Goal: Task Accomplishment & Management: Manage account settings

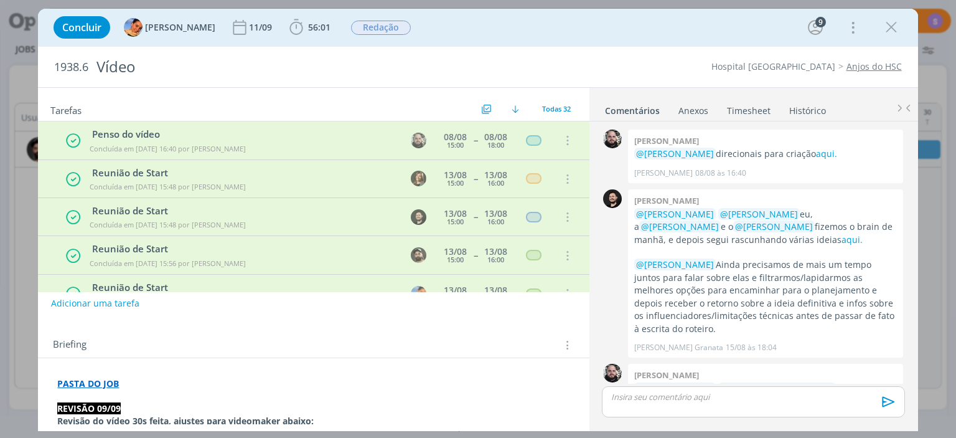
scroll to position [893, 0]
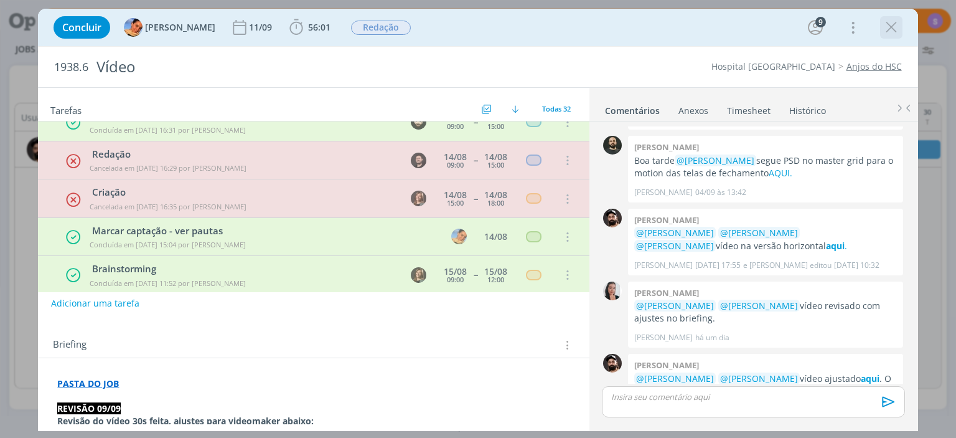
click at [895, 25] on icon "dialog" at bounding box center [891, 27] width 19 height 19
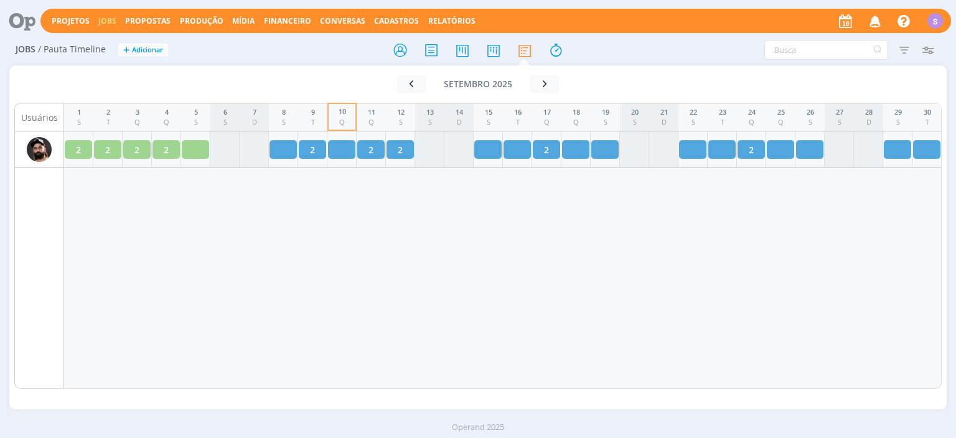
click at [99, 21] on link "Jobs" at bounding box center [107, 21] width 18 height 11
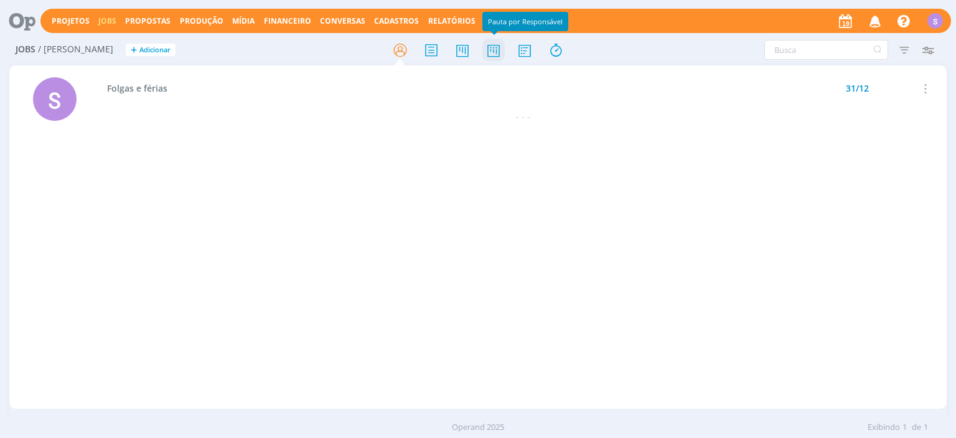
click at [494, 51] on icon at bounding box center [493, 50] width 22 height 24
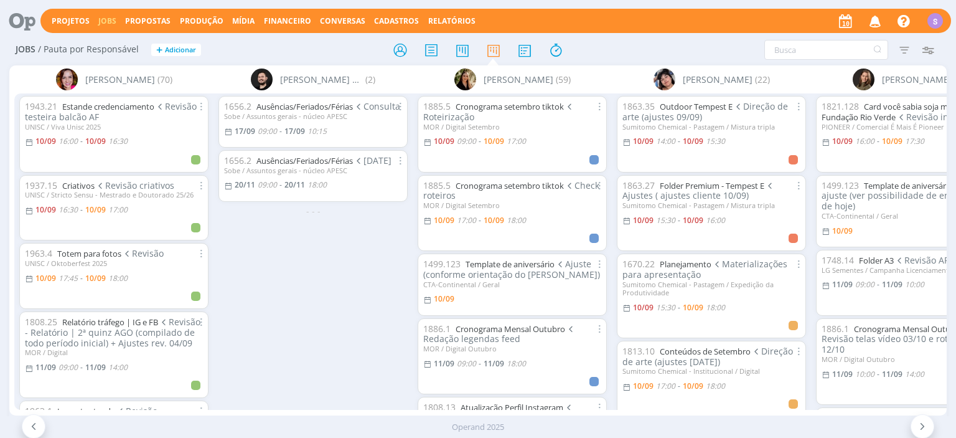
scroll to position [0, 1064]
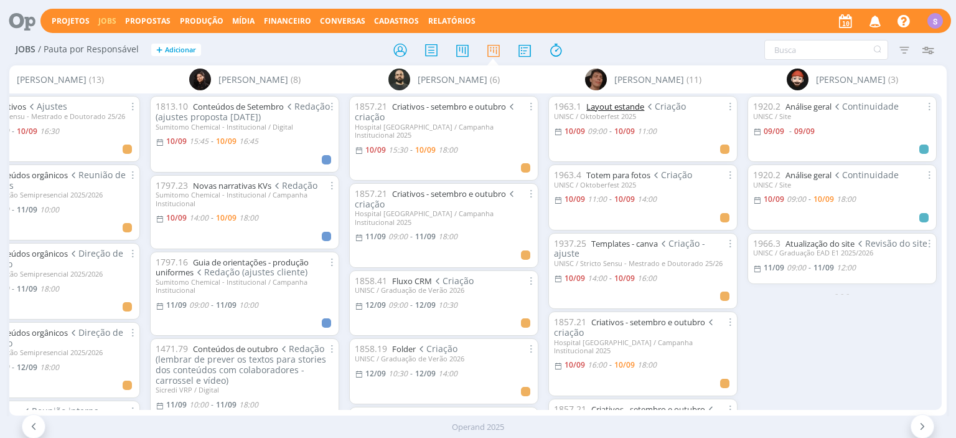
click at [634, 108] on link "Layout estande" at bounding box center [615, 106] width 58 height 11
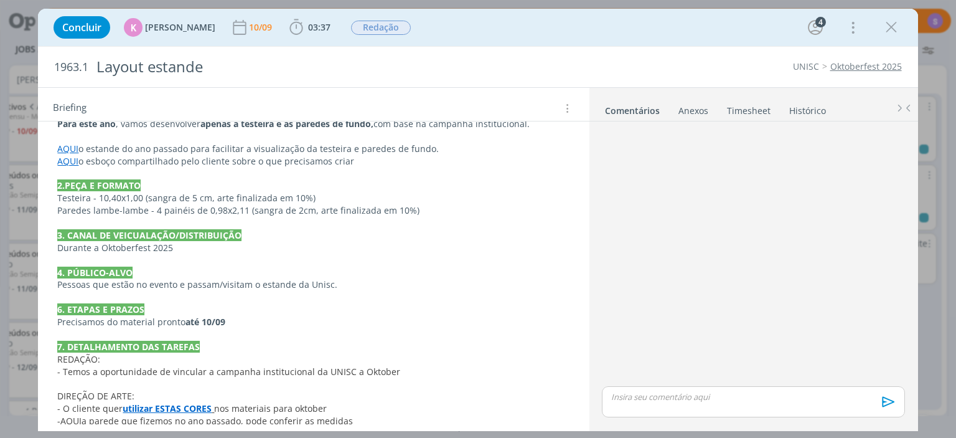
scroll to position [419, 0]
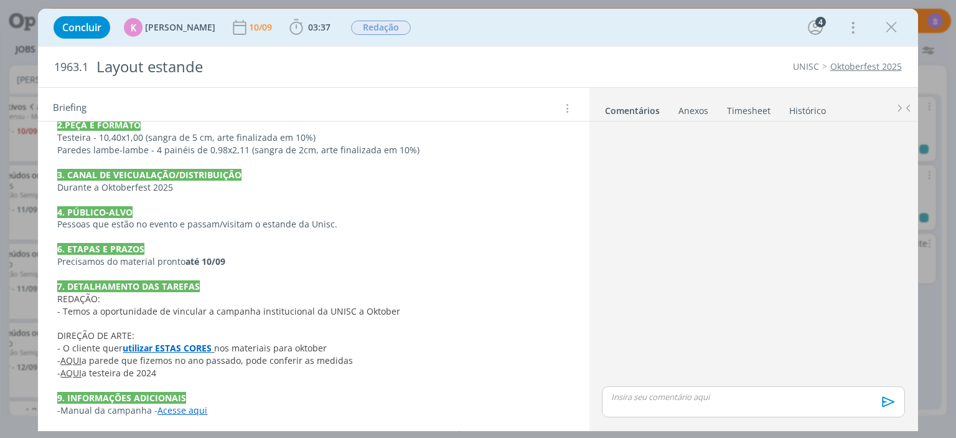
click at [71, 375] on link "AQUI" at bounding box center [70, 373] width 21 height 12
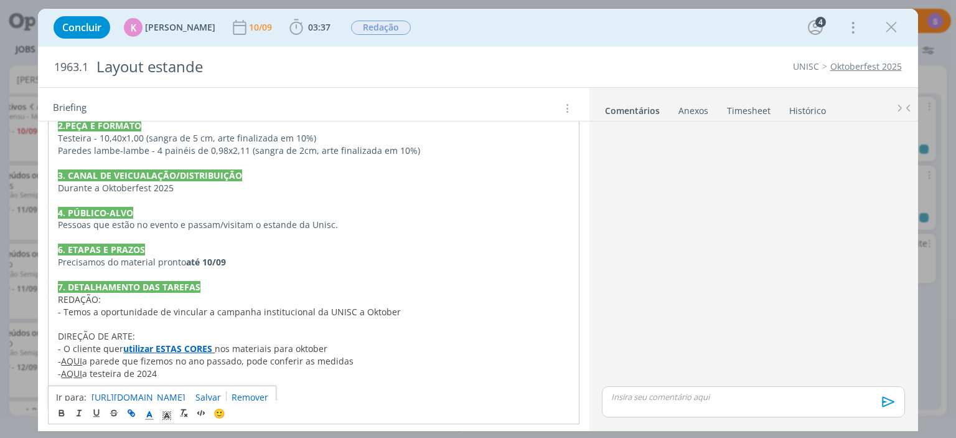
click at [156, 396] on link "https://sobeae.sharepoint.com/:f:/s/SOBEAE/EgRaBQ9z4YhLrajcfTaqqgMBl87nieGnNQNZ…" at bounding box center [138, 397] width 94 height 16
click at [298, 335] on p "DIREÇÃO DE ARTE:" at bounding box center [313, 336] width 511 height 12
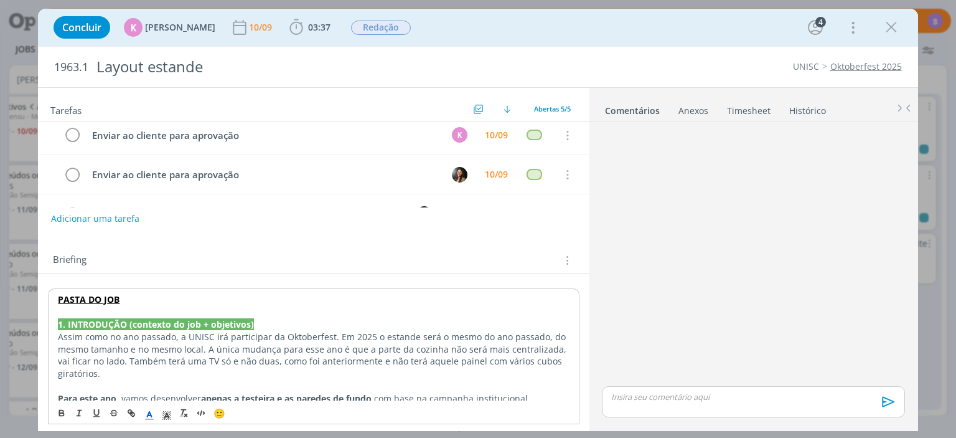
scroll to position [0, 0]
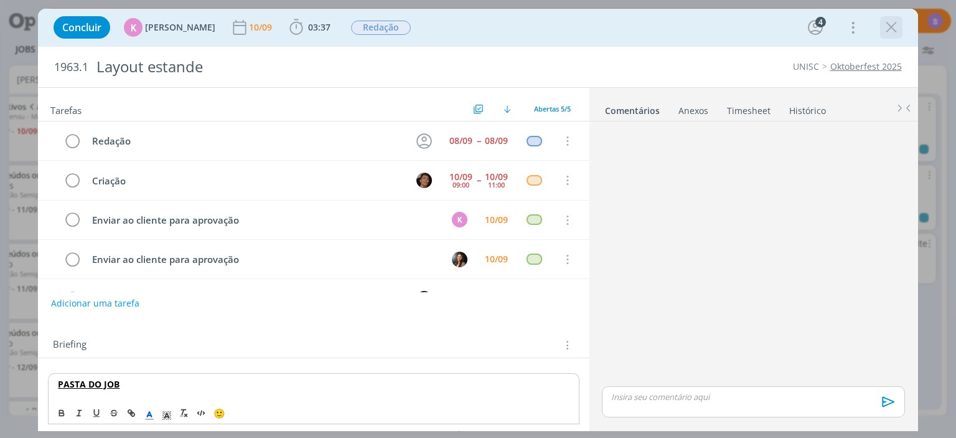
click at [898, 29] on icon "dialog" at bounding box center [891, 27] width 19 height 19
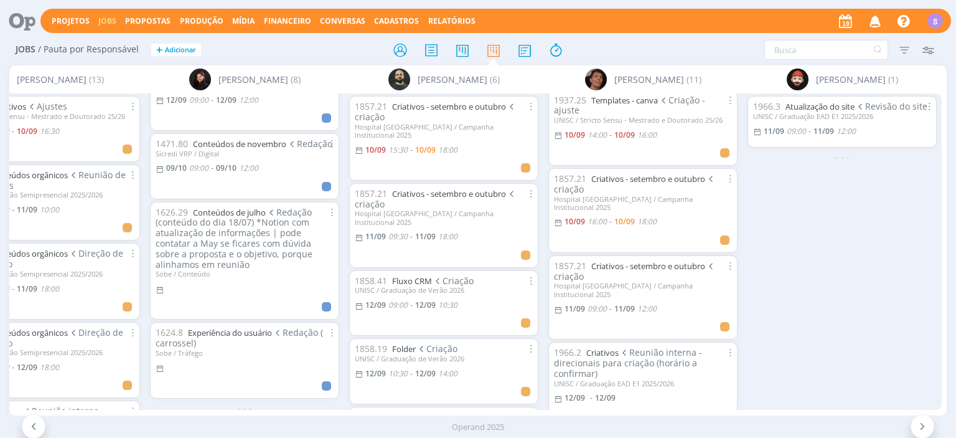
scroll to position [215, 0]
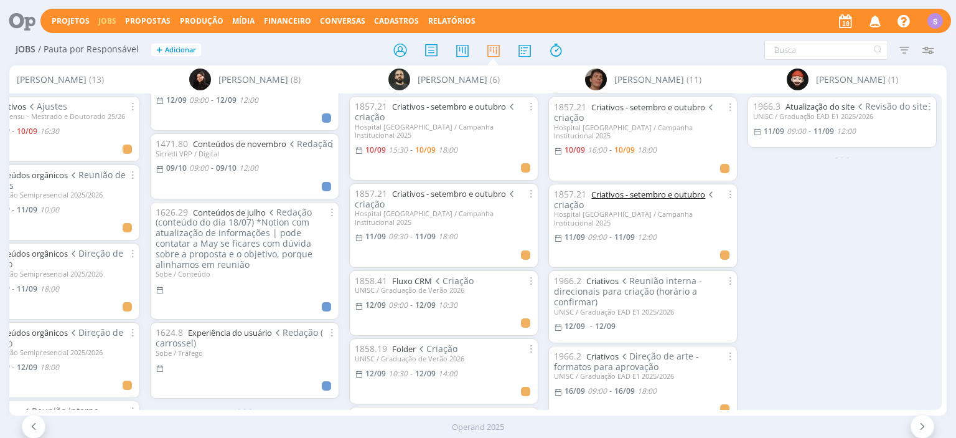
click at [626, 189] on link "Criativos - setembro e outubro" at bounding box center [648, 194] width 114 height 11
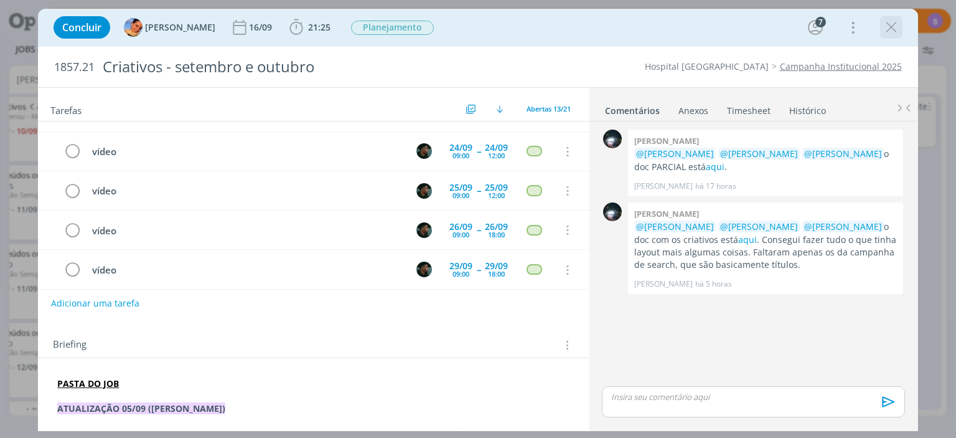
click at [887, 30] on icon "dialog" at bounding box center [891, 27] width 19 height 19
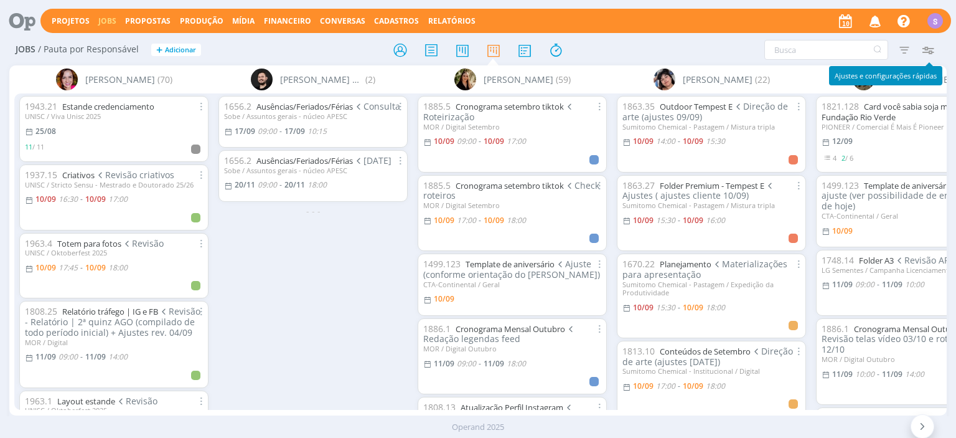
click at [927, 50] on icon "button" at bounding box center [928, 50] width 22 height 22
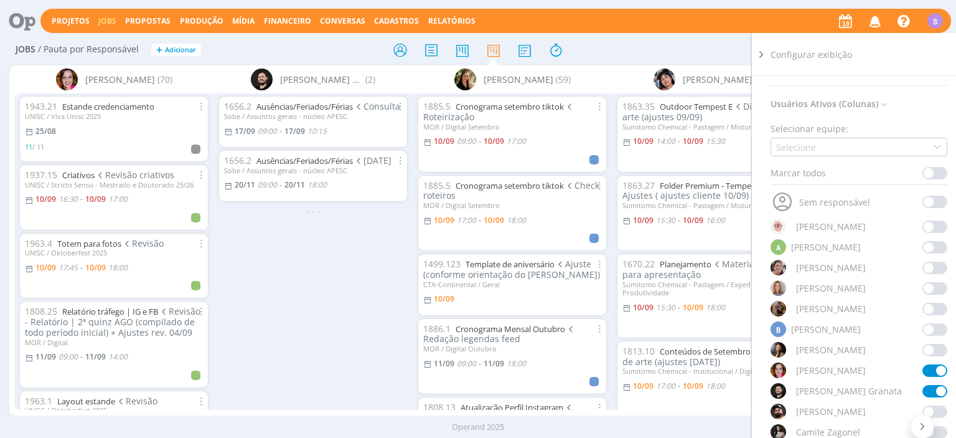
scroll to position [72, 0]
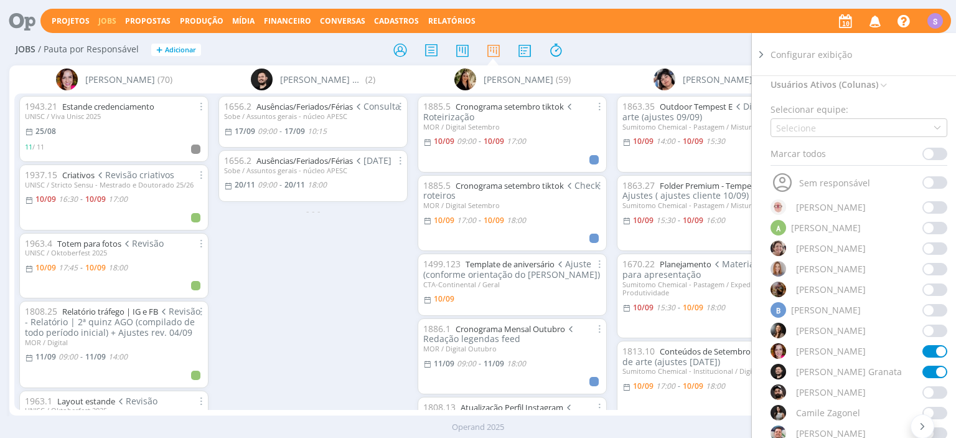
click at [932, 390] on span at bounding box center [934, 392] width 25 height 12
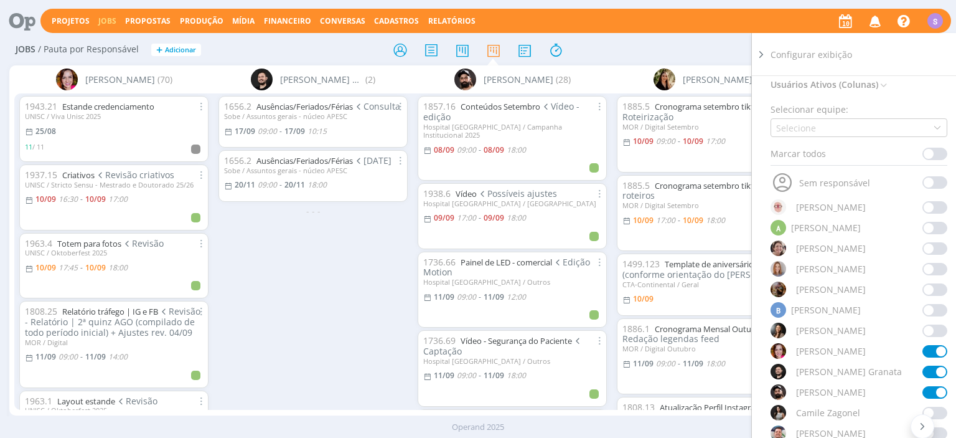
click at [363, 283] on div "1656.2 Ausências/Feriados/Férias Consulta Sobe / Assuntos gerais - núcleo APESC…" at bounding box center [312, 251] width 199 height 316
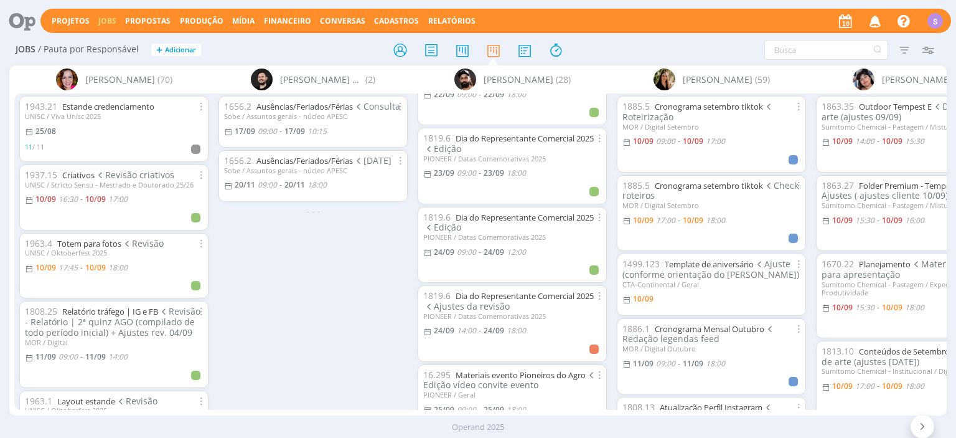
scroll to position [1003, 0]
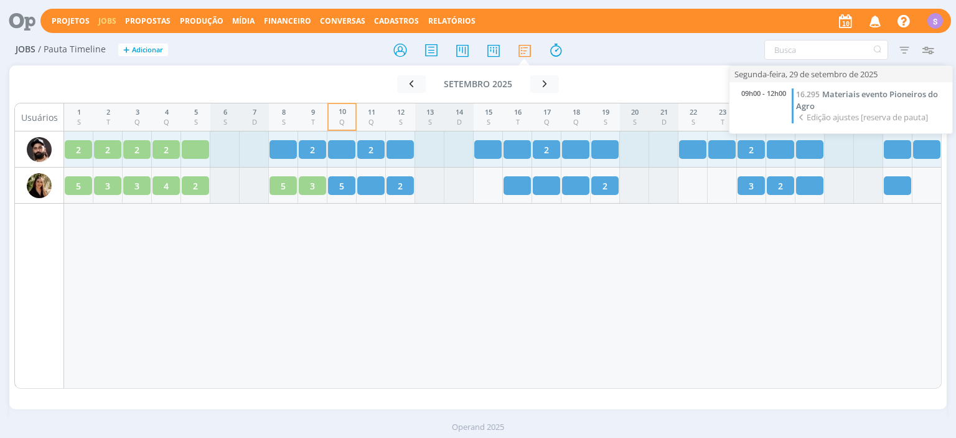
click at [895, 152] on div at bounding box center [897, 149] width 27 height 19
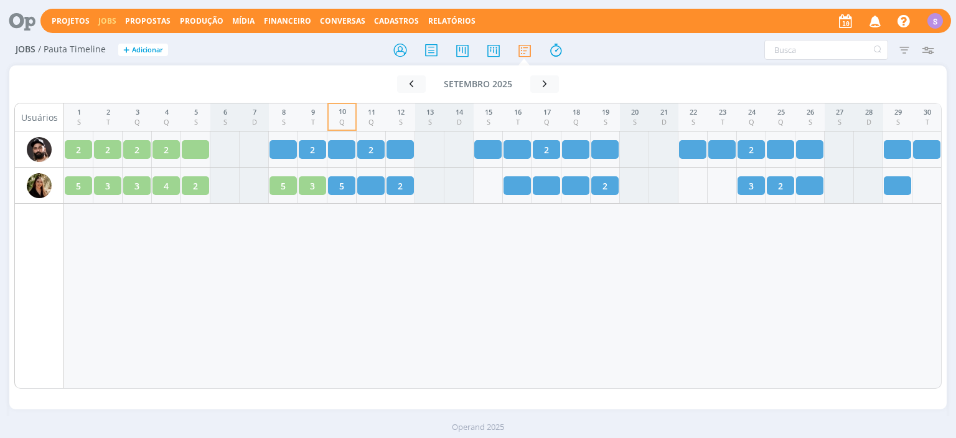
click at [99, 19] on link "Jobs" at bounding box center [107, 21] width 18 height 11
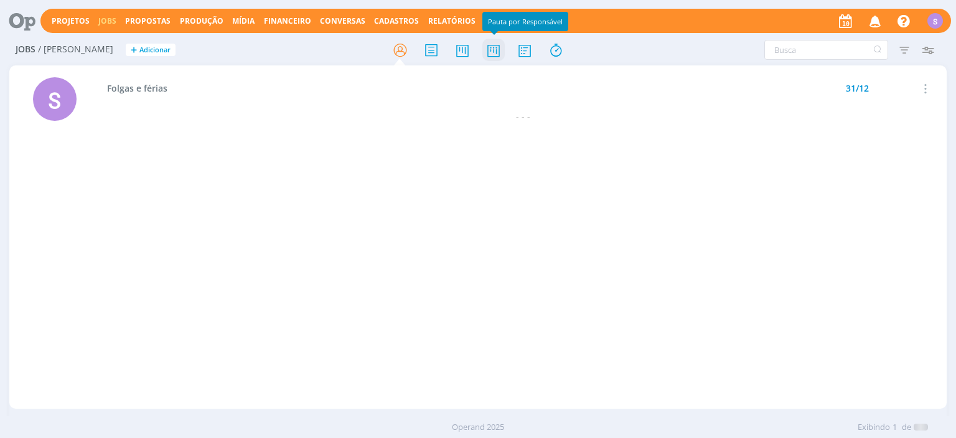
click at [492, 56] on icon at bounding box center [493, 50] width 22 height 24
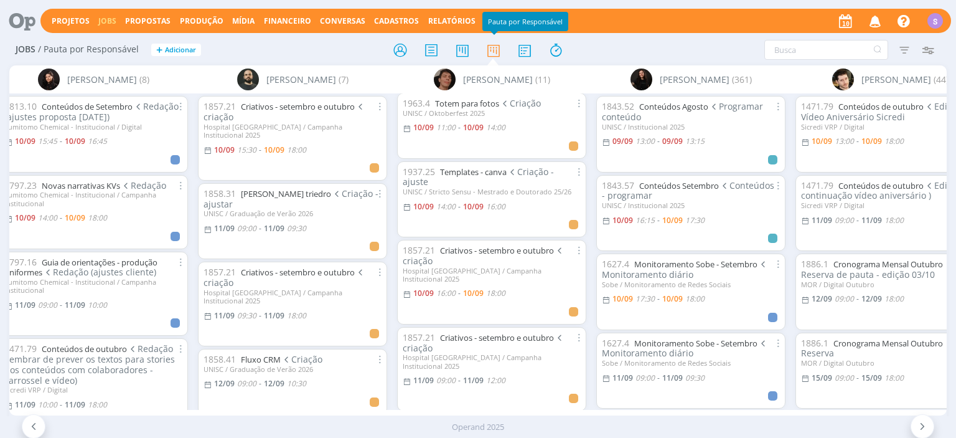
scroll to position [143, 0]
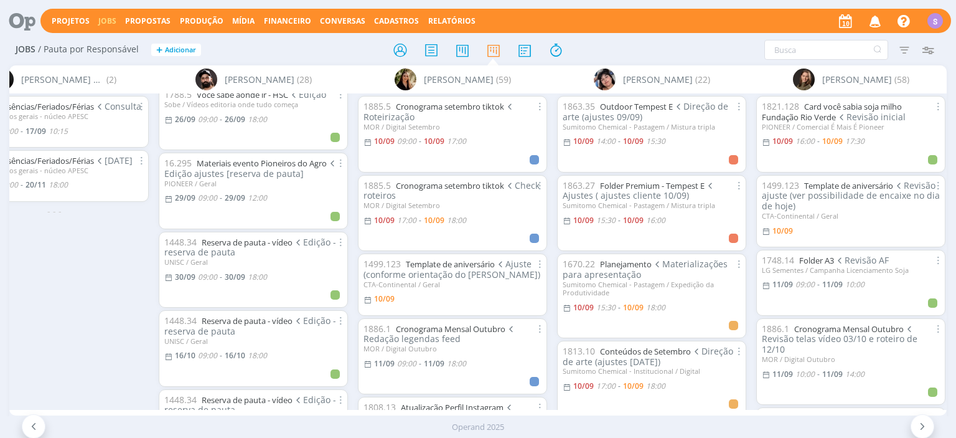
scroll to position [1208, 0]
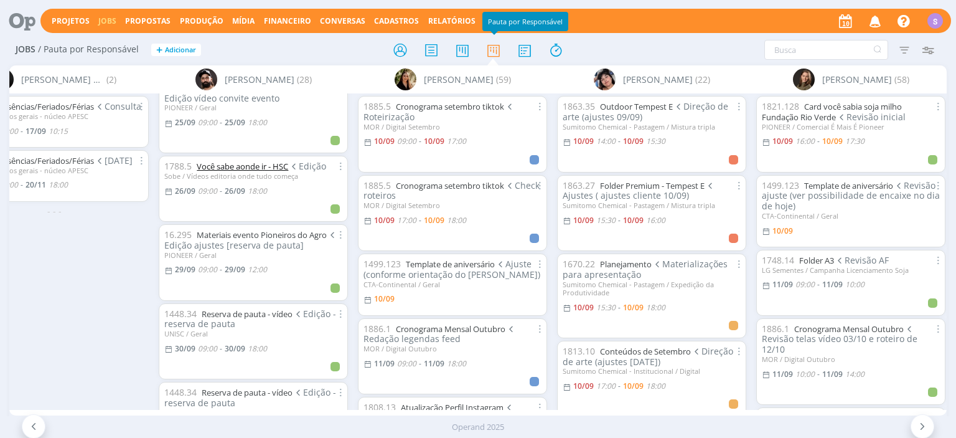
click at [249, 161] on link "Você sabe aonde ir - HSC" at bounding box center [242, 166] width 91 height 11
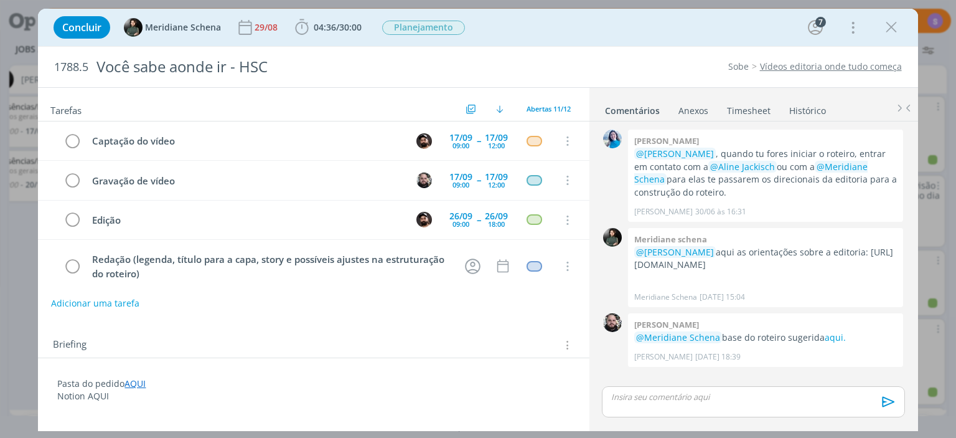
scroll to position [39, 0]
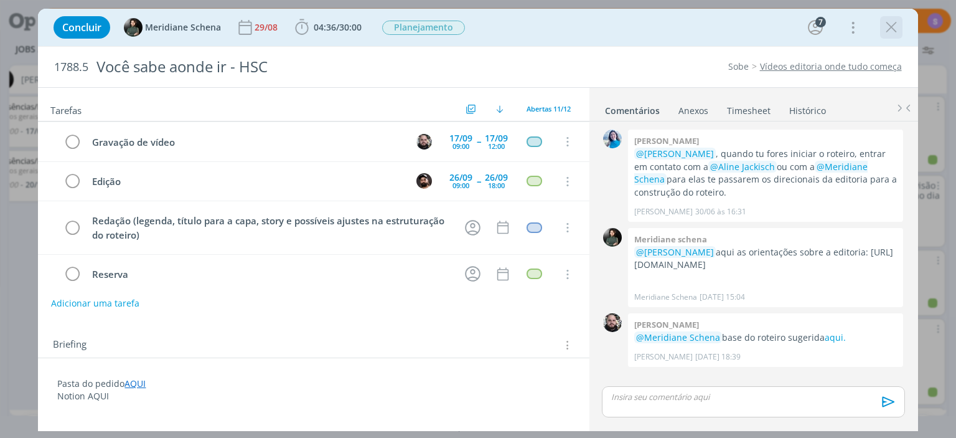
click at [895, 29] on icon "dialog" at bounding box center [891, 27] width 19 height 19
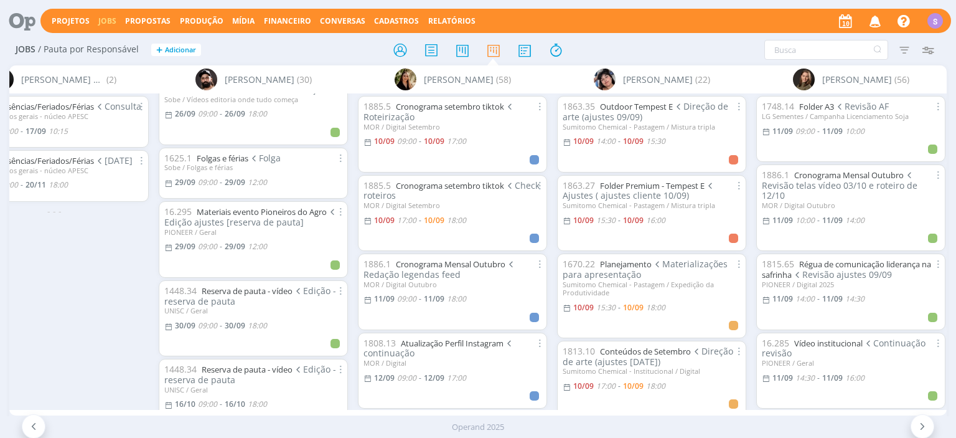
scroll to position [1326, 0]
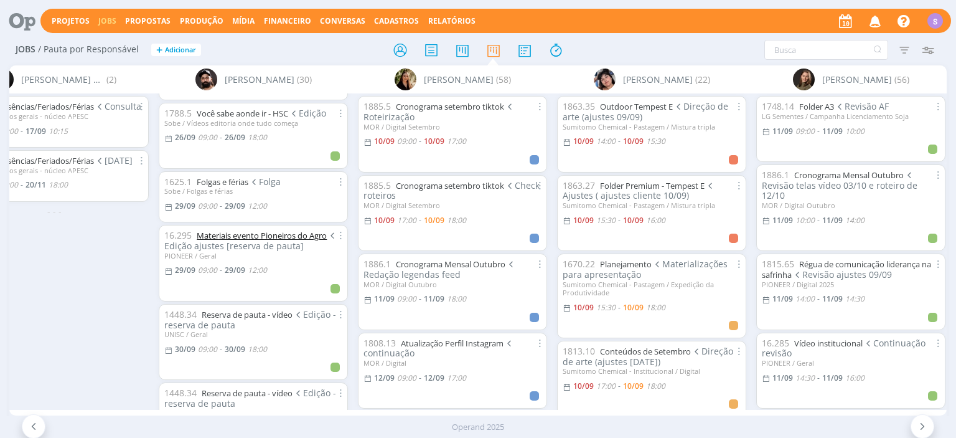
click at [278, 230] on link "Materiais evento Pioneiros do Agro" at bounding box center [262, 235] width 130 height 11
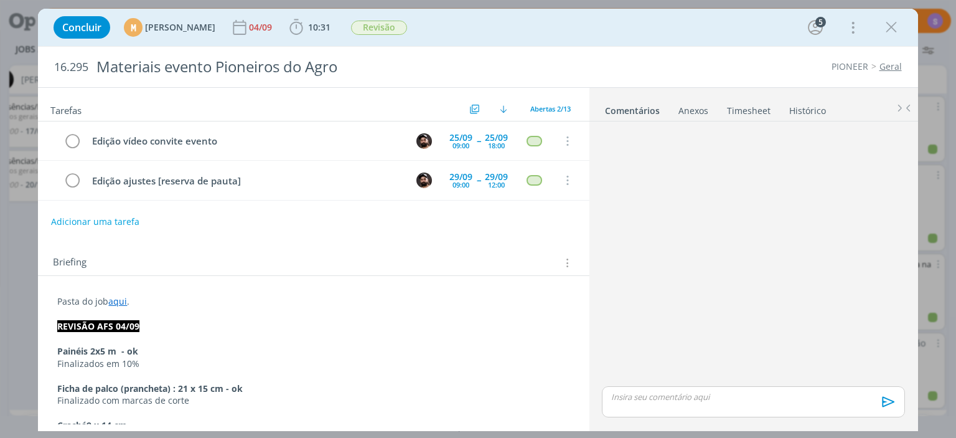
scroll to position [423, 0]
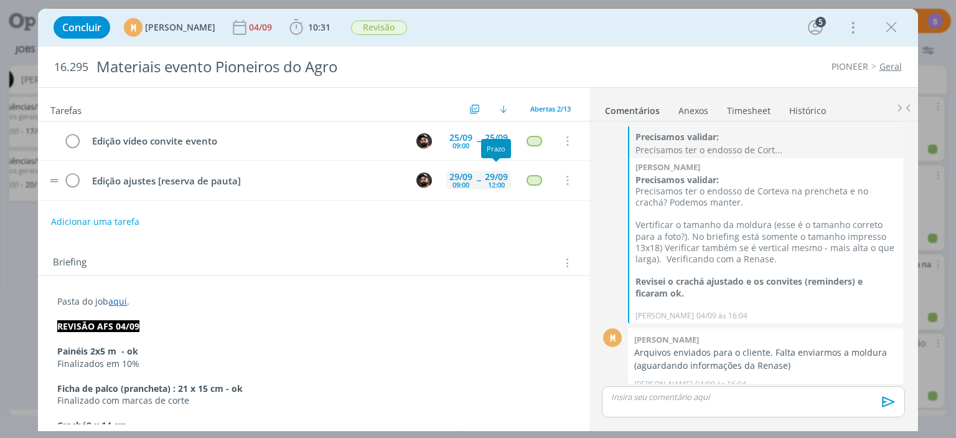
click at [495, 187] on div "12:00" at bounding box center [496, 184] width 17 height 7
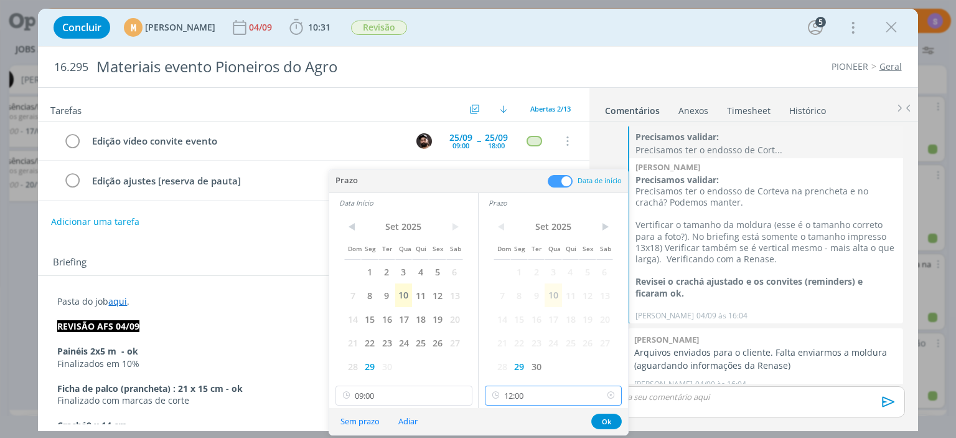
click at [547, 389] on input "12:00" at bounding box center [553, 395] width 137 height 20
click at [534, 345] on div "15:00" at bounding box center [554, 348] width 136 height 22
type input "15:00"
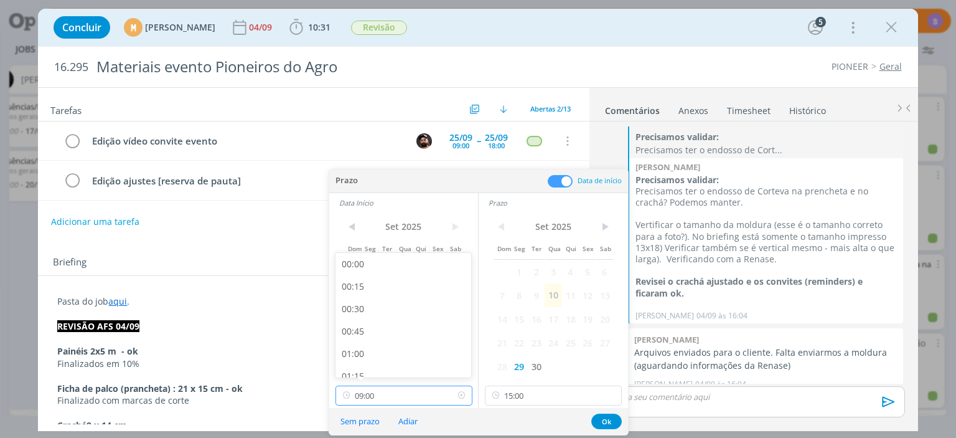
click at [392, 398] on input "09:00" at bounding box center [403, 395] width 137 height 20
click at [375, 302] on div "13:00" at bounding box center [403, 294] width 136 height 22
type input "13:00"
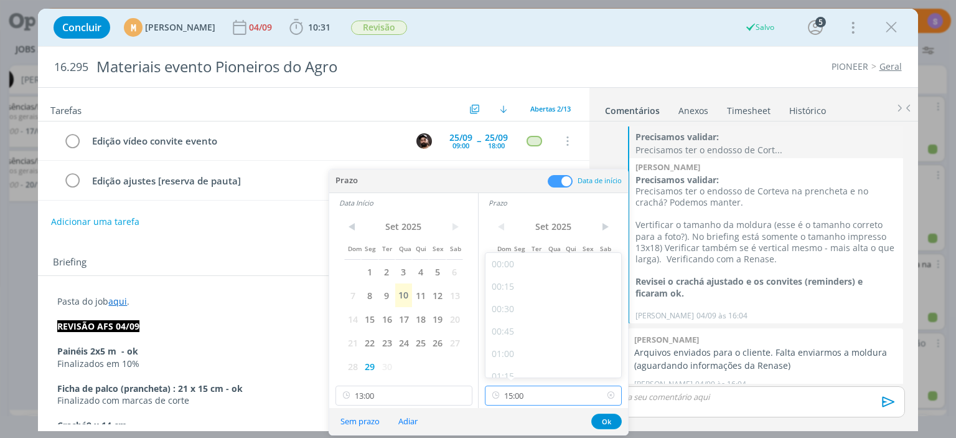
click at [556, 395] on input "15:00" at bounding box center [553, 395] width 137 height 20
click at [538, 312] on div "16:00" at bounding box center [554, 312] width 136 height 22
type input "16:00"
click at [608, 421] on button "Ok" at bounding box center [606, 421] width 30 height 16
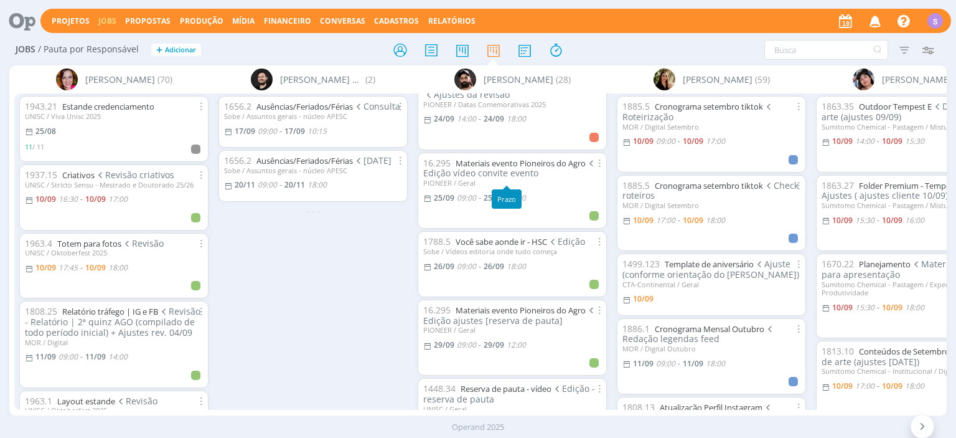
scroll to position [1147, 0]
click at [506, 232] on link "Você sabe aonde ir - HSC" at bounding box center [501, 237] width 91 height 11
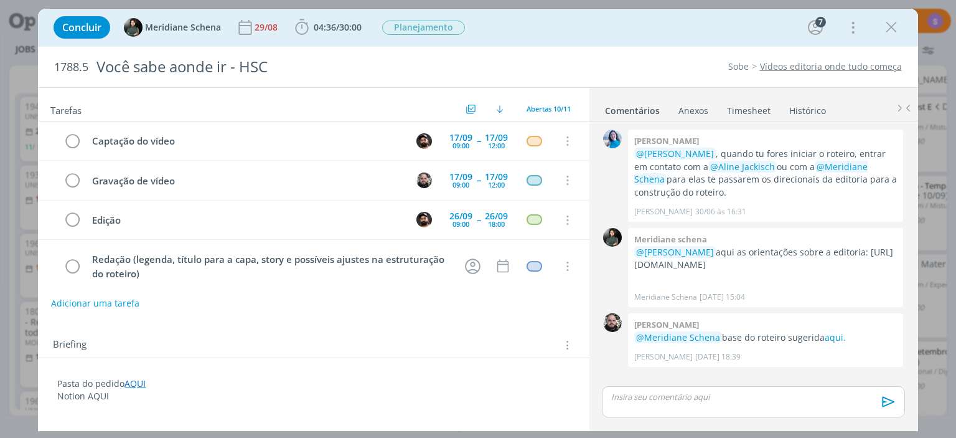
scroll to position [1137, 0]
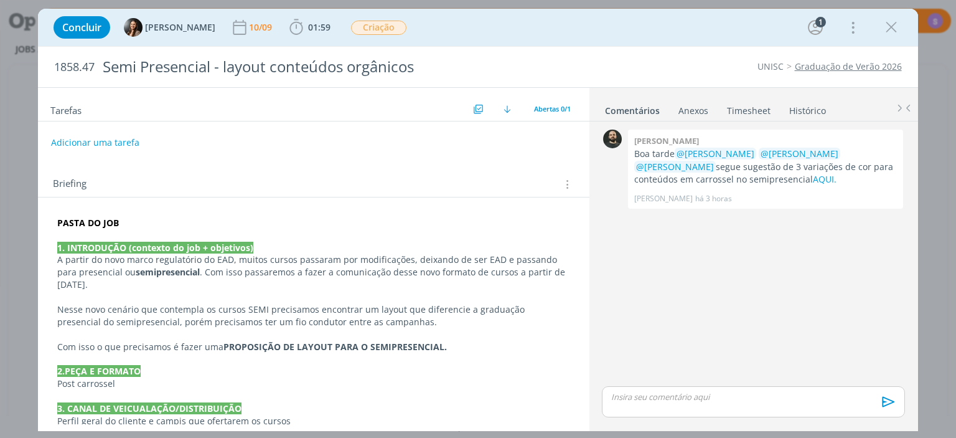
scroll to position [72, 0]
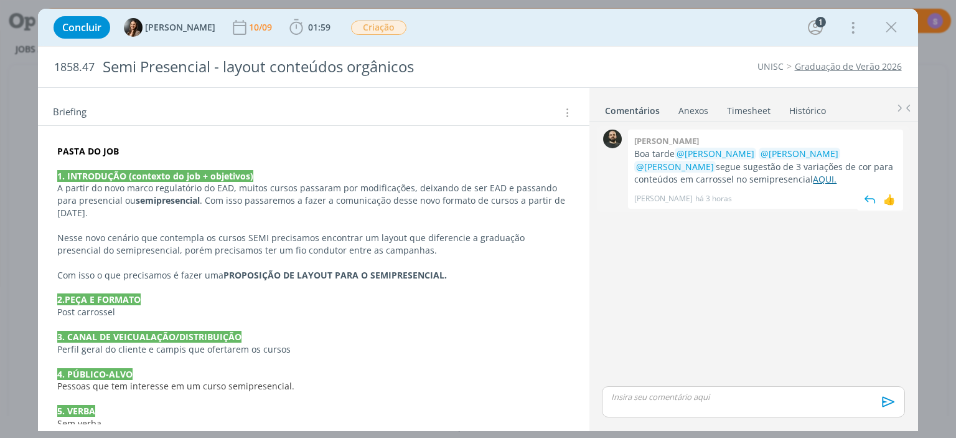
click at [813, 183] on link "AQUI." at bounding box center [825, 179] width 24 height 12
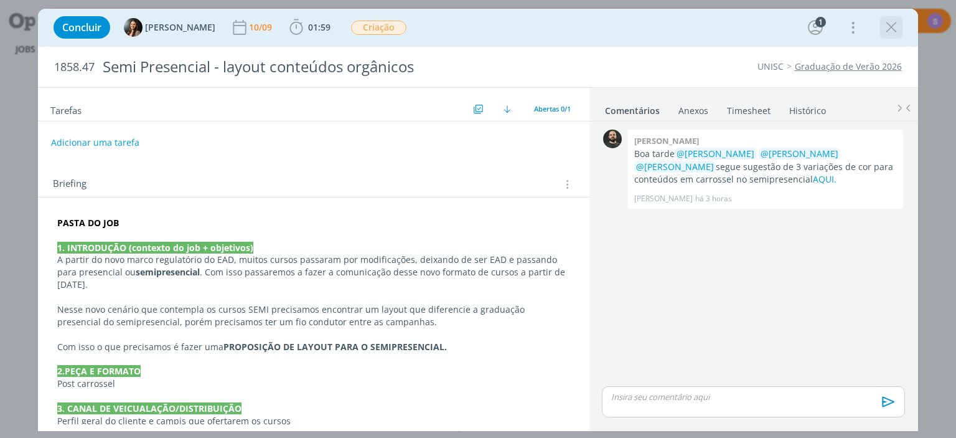
click at [890, 24] on icon "dialog" at bounding box center [891, 27] width 19 height 19
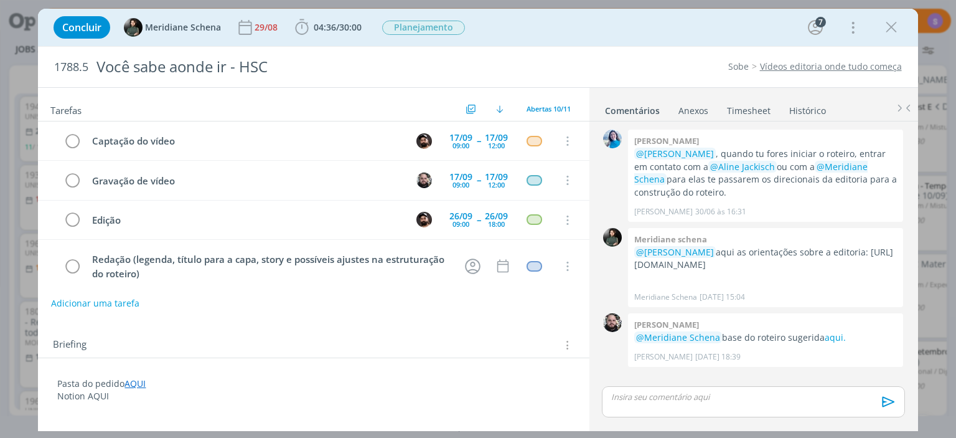
scroll to position [1137, 0]
click at [888, 26] on icon "dialog" at bounding box center [891, 27] width 19 height 19
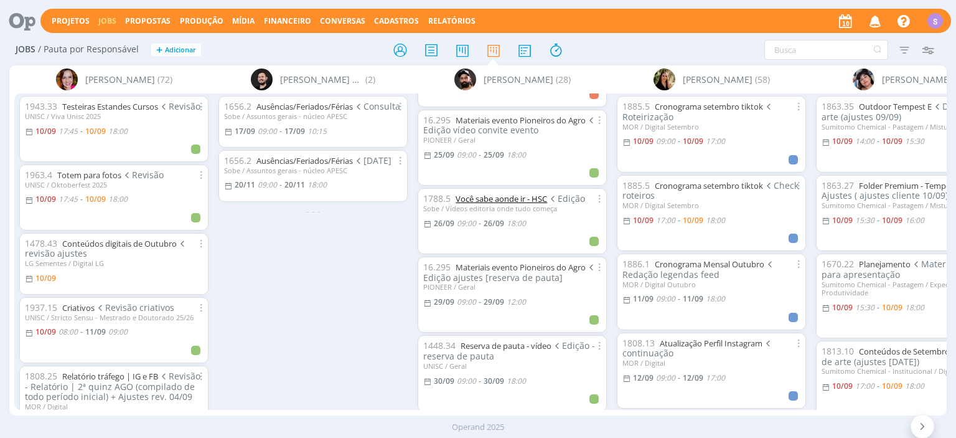
scroll to position [1208, 0]
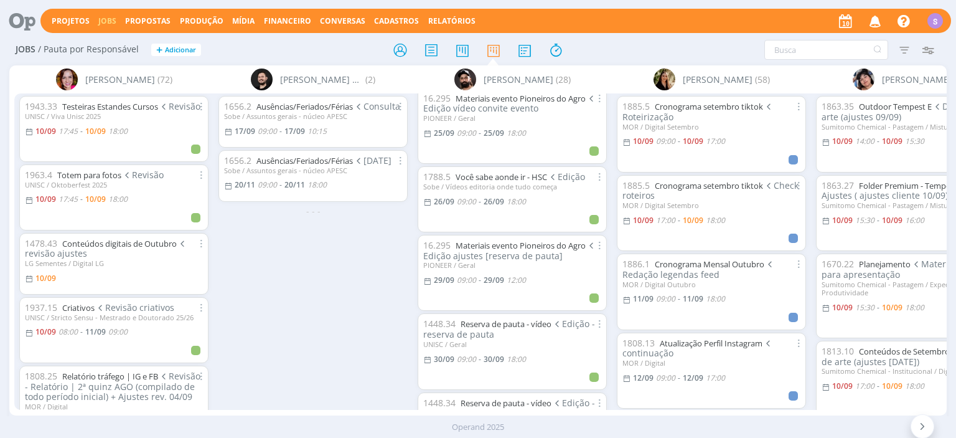
click at [98, 26] on link "Jobs" at bounding box center [107, 21] width 18 height 11
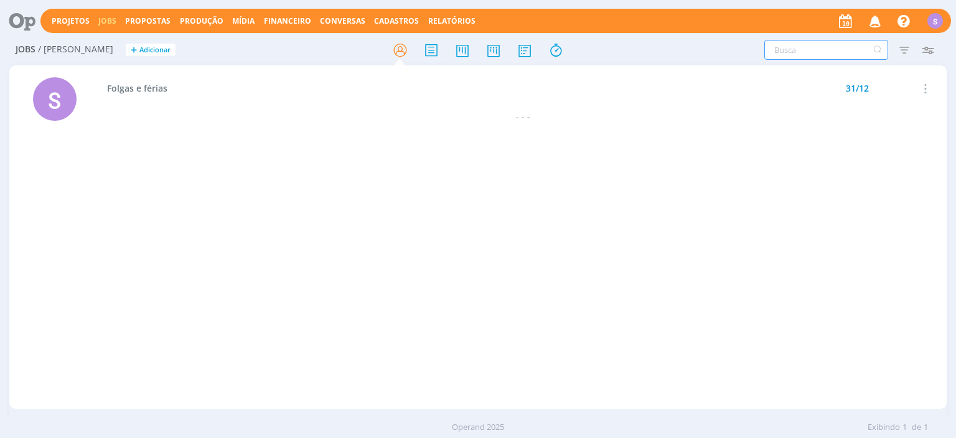
click at [786, 49] on input "text" at bounding box center [826, 50] width 124 height 20
type input "folga"
click at [132, 87] on span "Folgas e férias" at bounding box center [137, 88] width 60 height 12
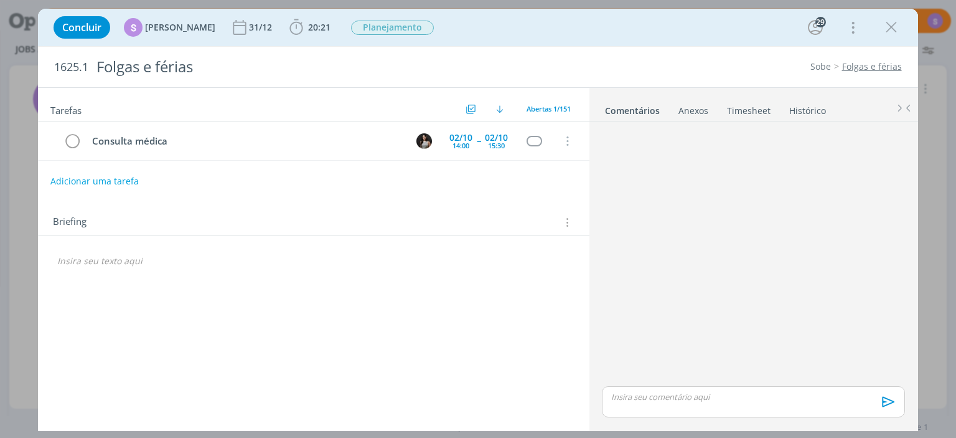
click at [84, 185] on button "Adicionar uma tarefa" at bounding box center [94, 181] width 88 height 21
type input "Folga"
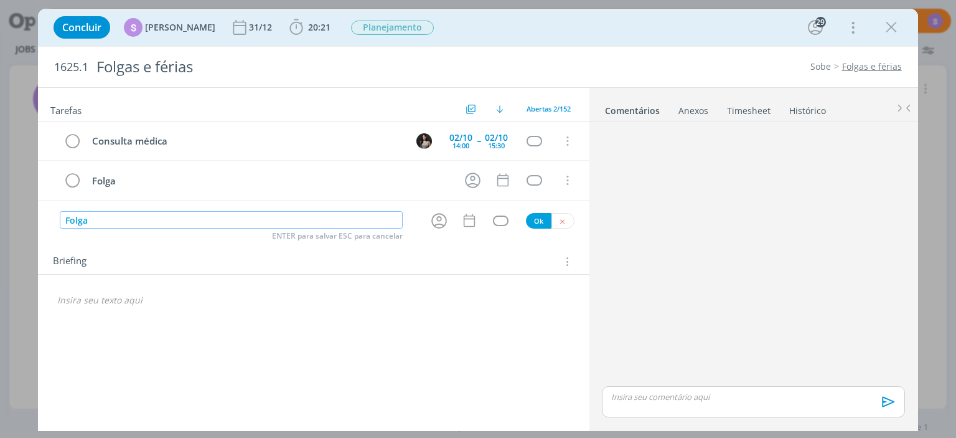
type input "Folga"
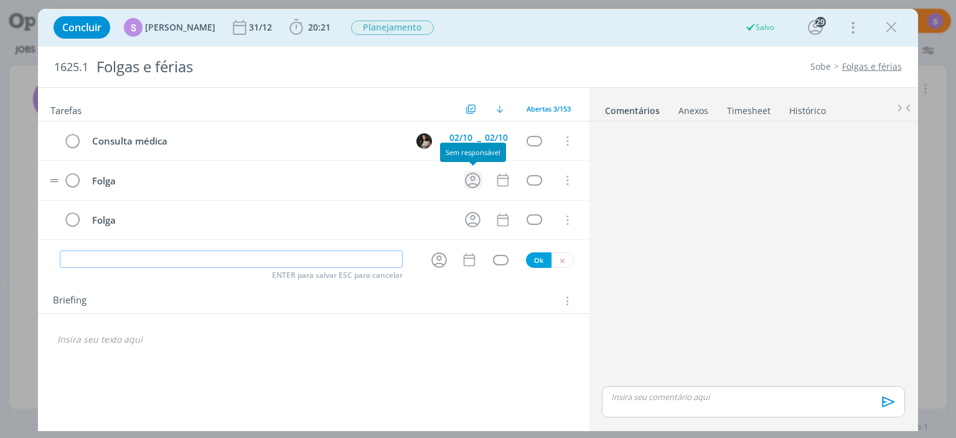
click at [467, 185] on icon "dialog" at bounding box center [472, 180] width 19 height 19
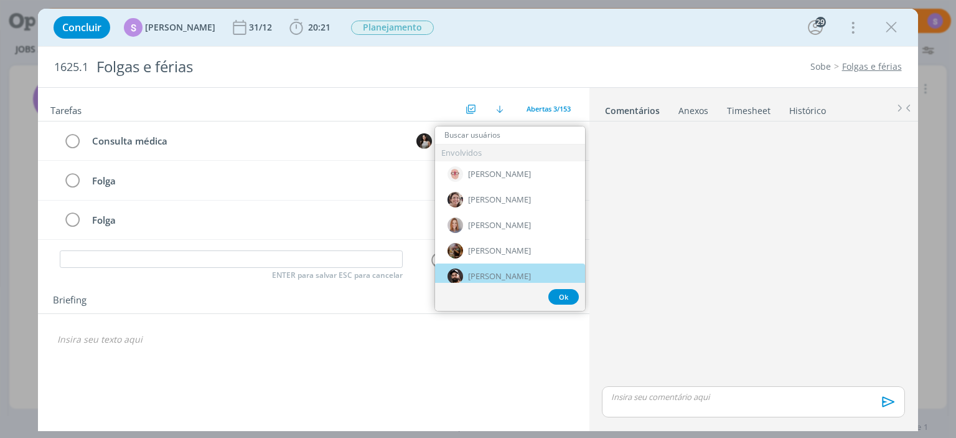
drag, startPoint x: 489, startPoint y: 271, endPoint x: 488, endPoint y: 265, distance: 6.3
click at [489, 271] on span "Bruno Gassen" at bounding box center [499, 276] width 63 height 10
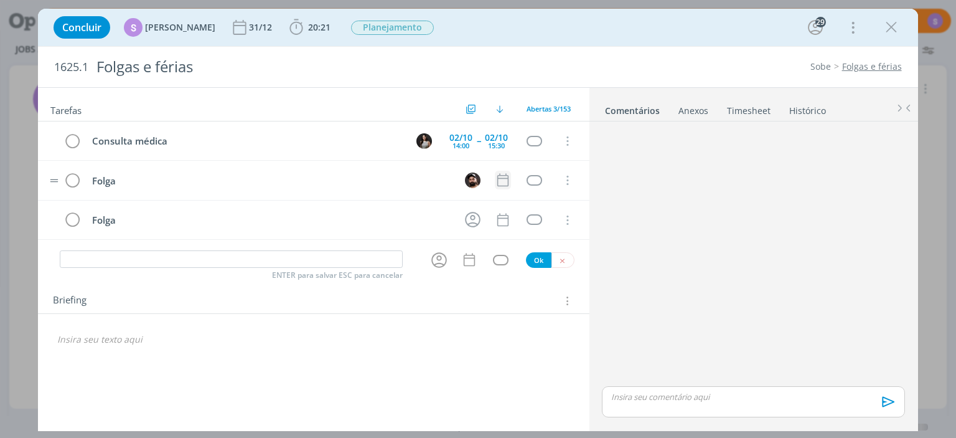
click at [504, 183] on icon "dialog" at bounding box center [503, 180] width 16 height 16
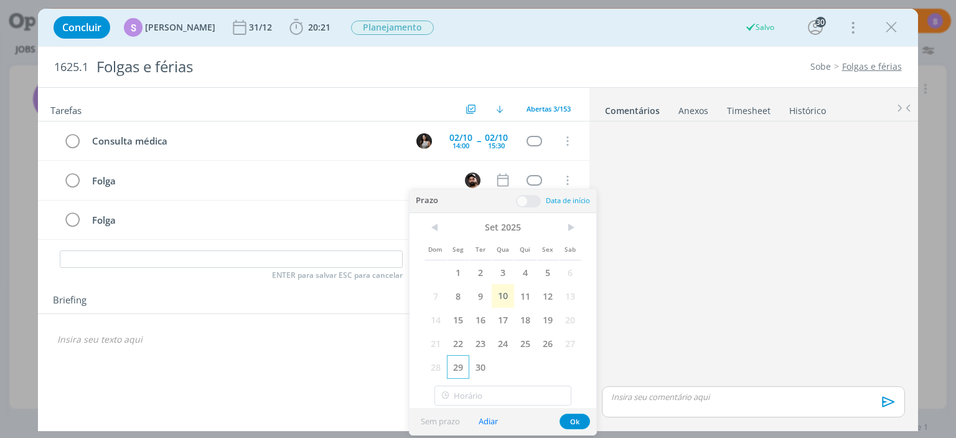
click at [459, 364] on span "29" at bounding box center [458, 367] width 22 height 24
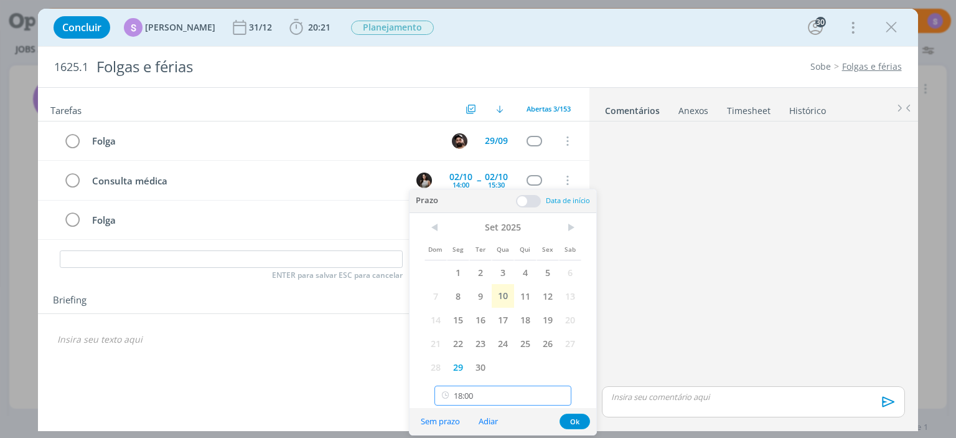
click at [487, 395] on input "18:00" at bounding box center [502, 395] width 137 height 20
click at [469, 327] on div "12:00" at bounding box center [503, 330] width 136 height 22
type input "12:00"
click at [527, 197] on span at bounding box center [528, 201] width 25 height 12
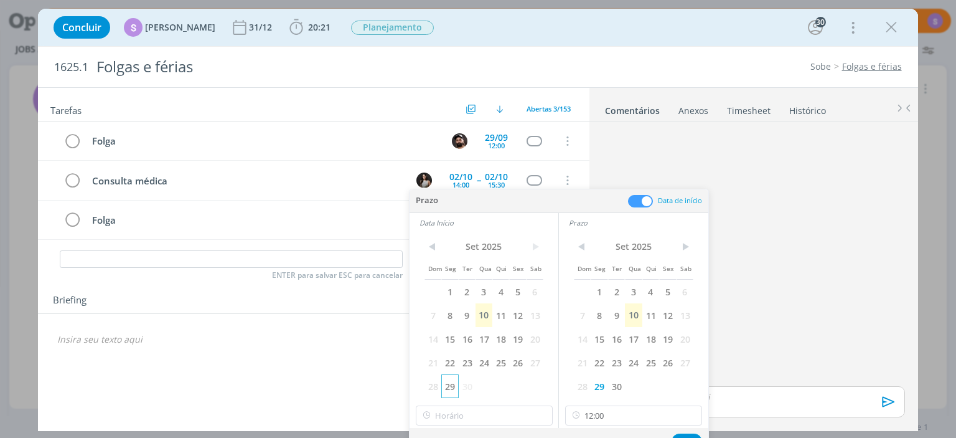
click at [457, 387] on span "29" at bounding box center [449, 386] width 17 height 24
click at [467, 416] on input "12:00" at bounding box center [484, 415] width 137 height 20
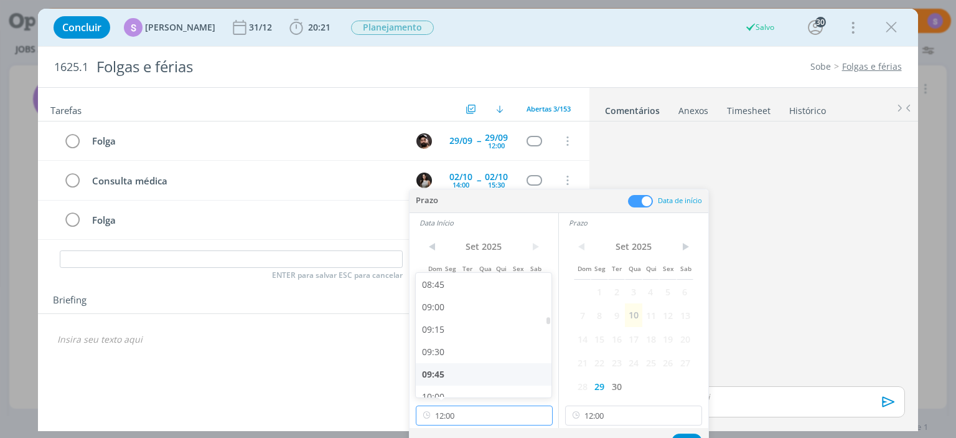
scroll to position [758, 0]
click at [451, 330] on div "09:00" at bounding box center [484, 332] width 136 height 22
type input "09:00"
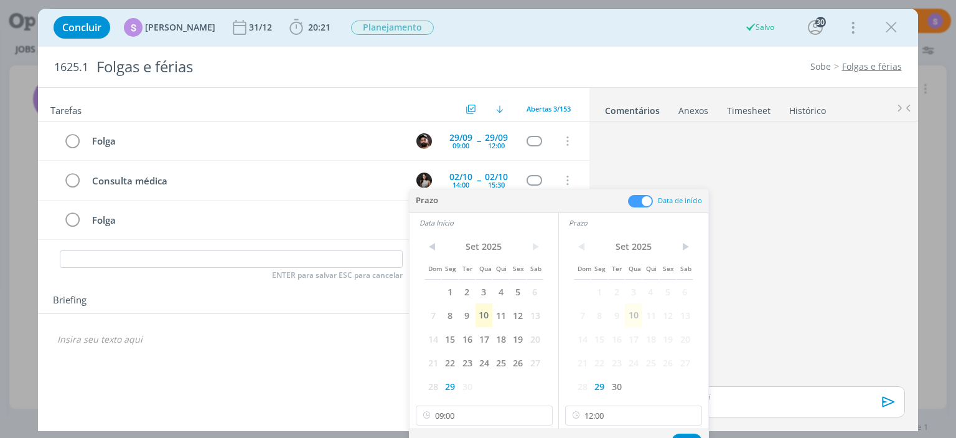
click at [685, 431] on div "Sem prazo Adiar Ok" at bounding box center [559, 441] width 299 height 27
click at [684, 433] on div "Sem prazo Adiar Ok" at bounding box center [559, 441] width 299 height 27
click at [679, 434] on button "Ok" at bounding box center [687, 441] width 30 height 16
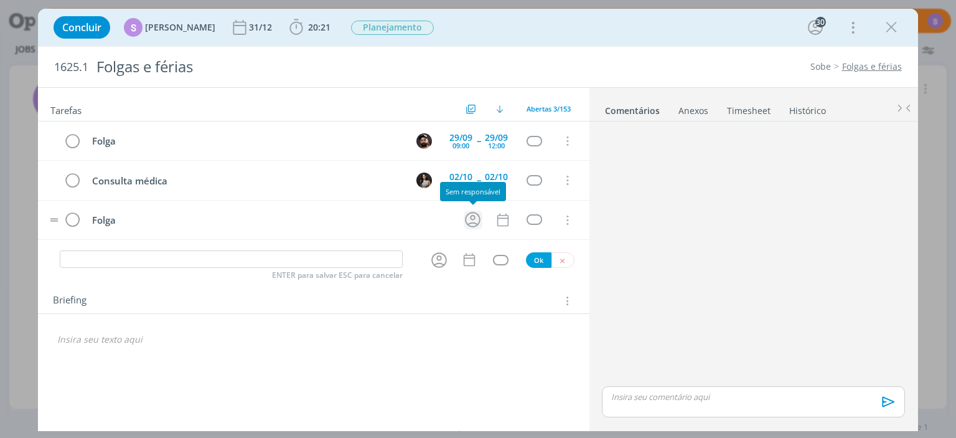
click at [472, 214] on icon "dialog" at bounding box center [473, 220] width 16 height 16
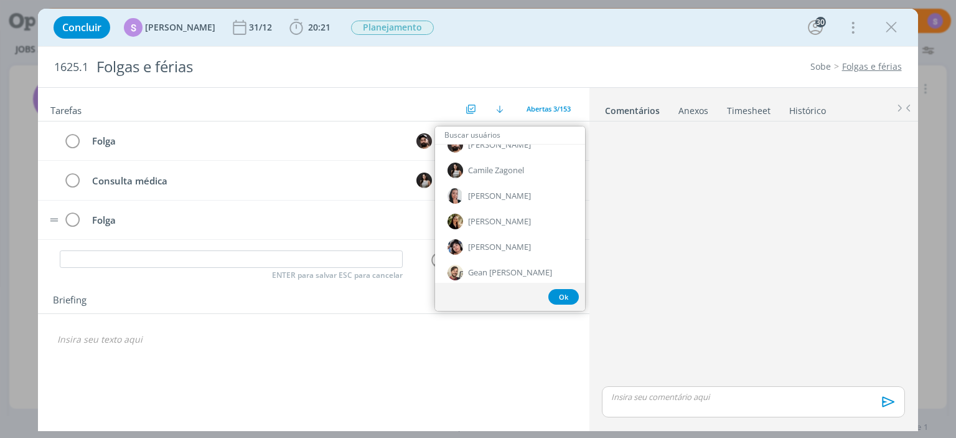
scroll to position [0, 0]
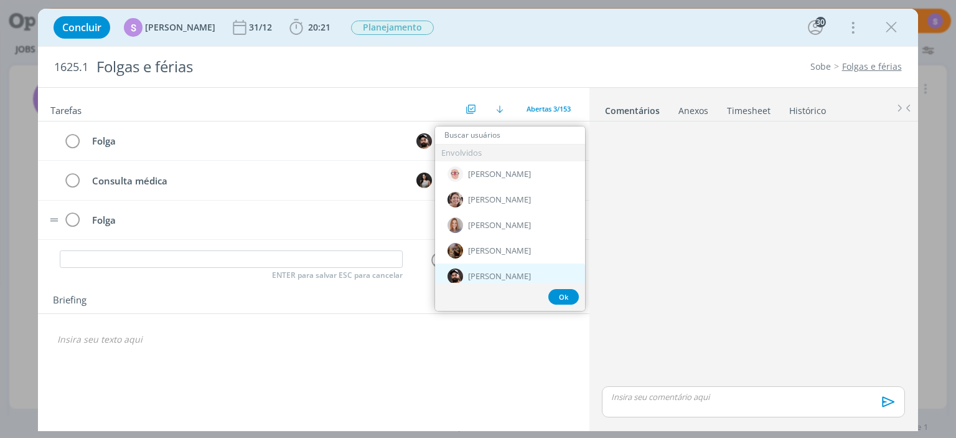
click at [492, 277] on span "Bruno Gassen" at bounding box center [499, 276] width 63 height 10
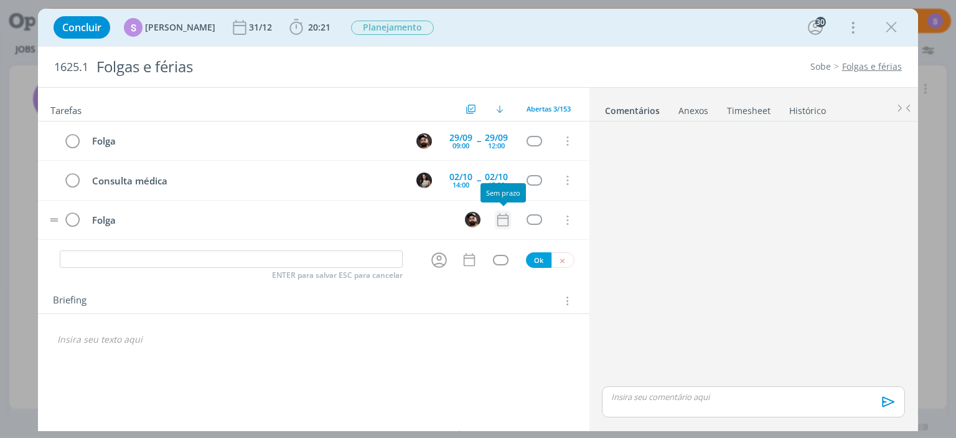
click at [499, 220] on icon "dialog" at bounding box center [503, 220] width 16 height 16
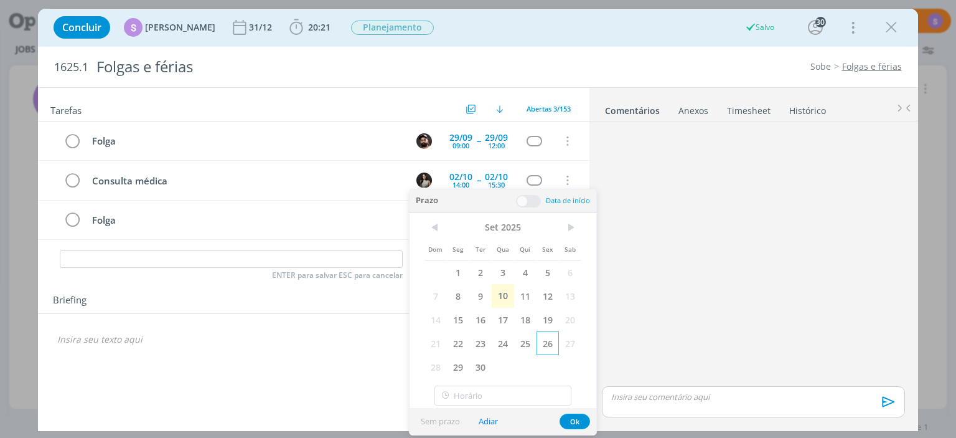
drag, startPoint x: 544, startPoint y: 343, endPoint x: 537, endPoint y: 377, distance: 35.0
click at [544, 343] on span "26" at bounding box center [548, 343] width 22 height 24
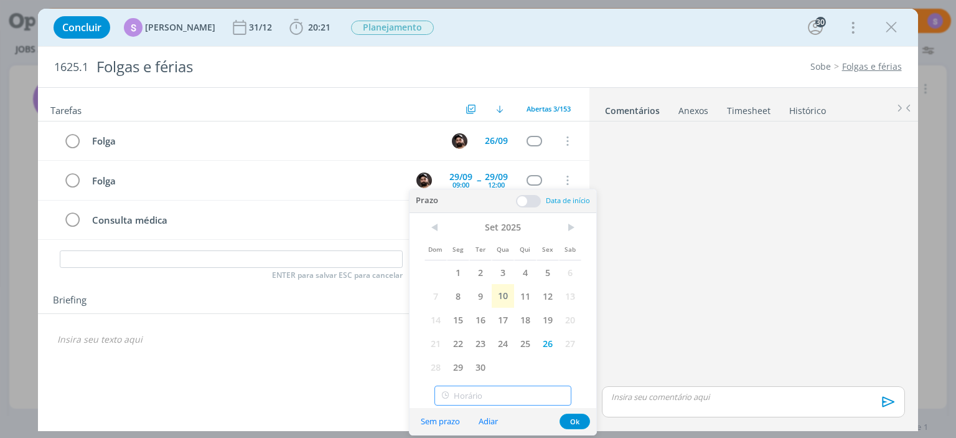
type input "18:00"
click at [532, 389] on input "18:00" at bounding box center [502, 395] width 137 height 20
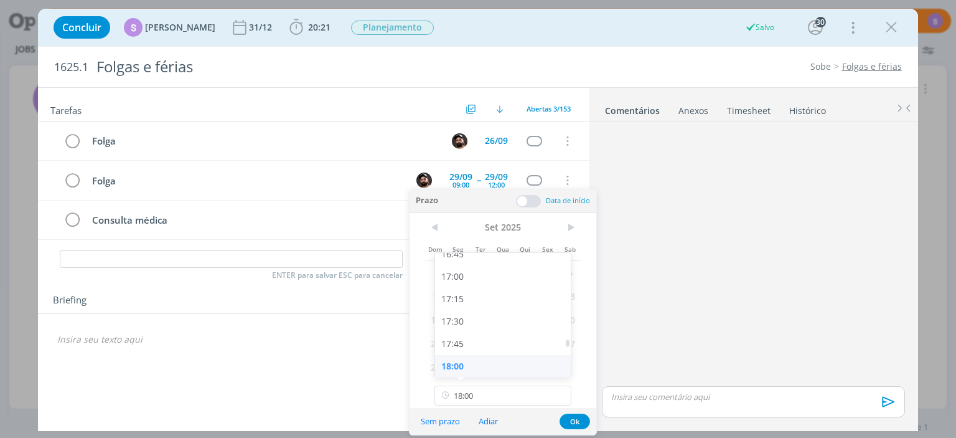
click at [479, 372] on div "18:00" at bounding box center [503, 366] width 136 height 22
click at [522, 200] on span at bounding box center [528, 201] width 25 height 12
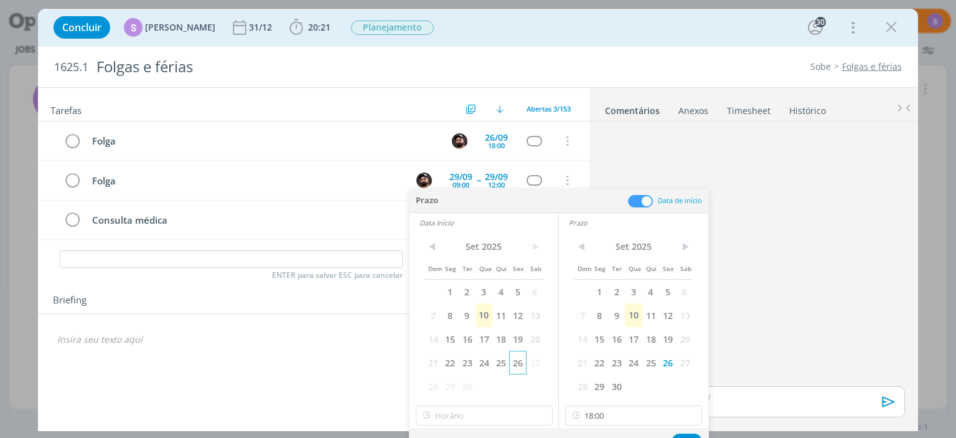
click at [520, 367] on span "26" at bounding box center [517, 362] width 17 height 24
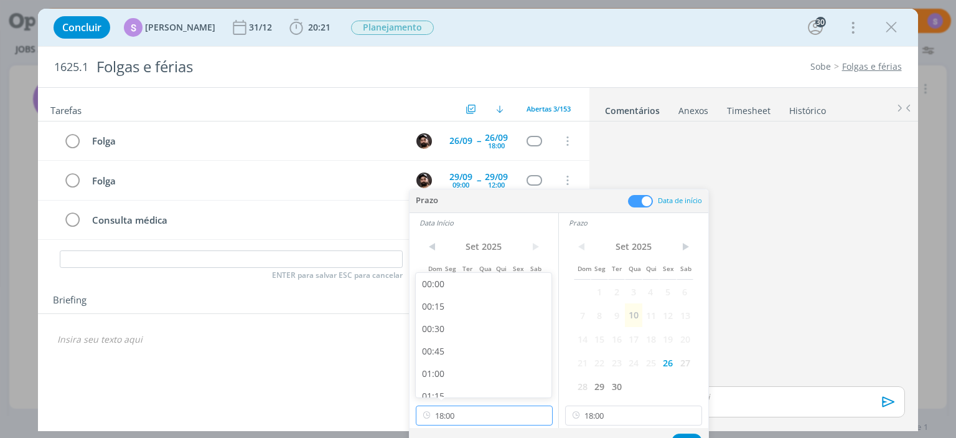
click at [507, 415] on input "18:00" at bounding box center [484, 415] width 137 height 20
click at [459, 368] on div "09:00" at bounding box center [484, 368] width 136 height 22
type input "09:00"
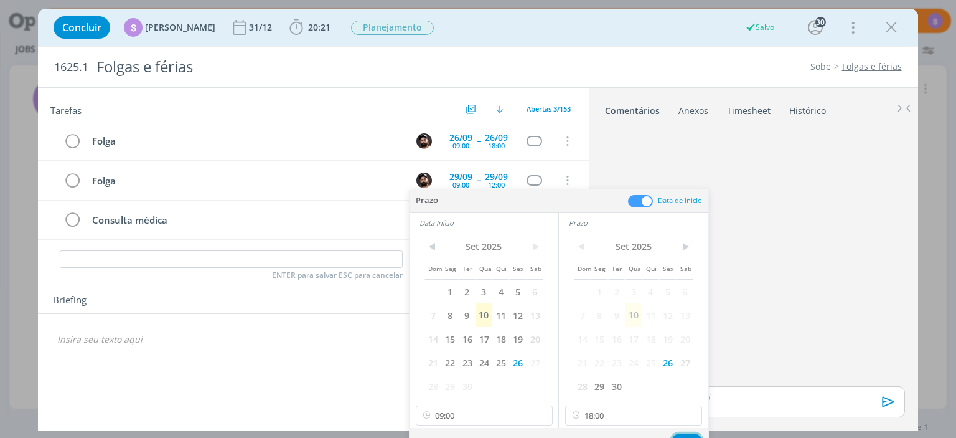
click at [682, 436] on button "Ok" at bounding box center [687, 441] width 30 height 16
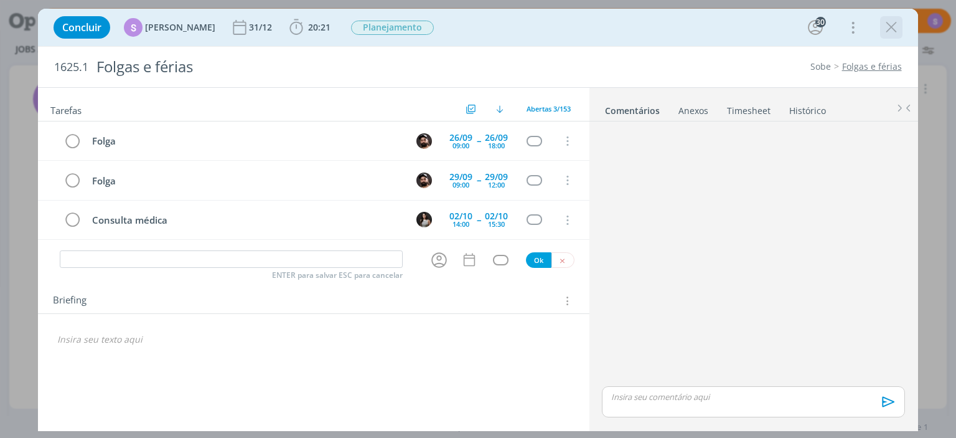
click at [886, 34] on icon "dialog" at bounding box center [891, 27] width 19 height 19
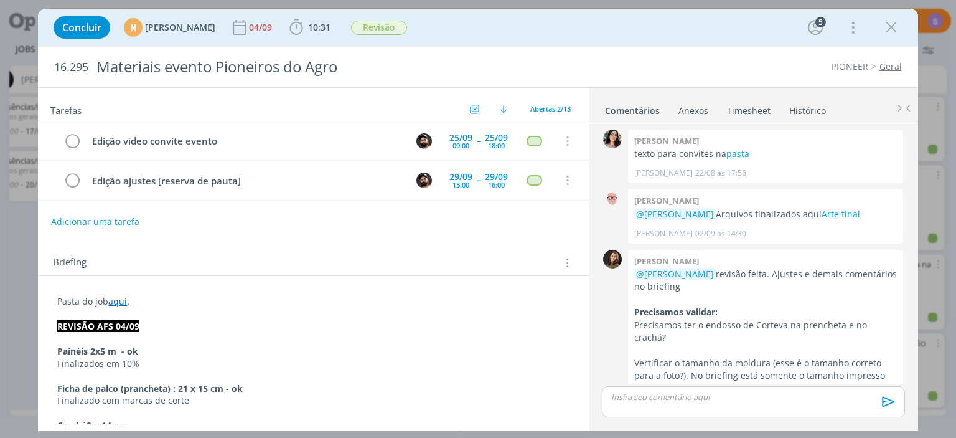
scroll to position [423, 0]
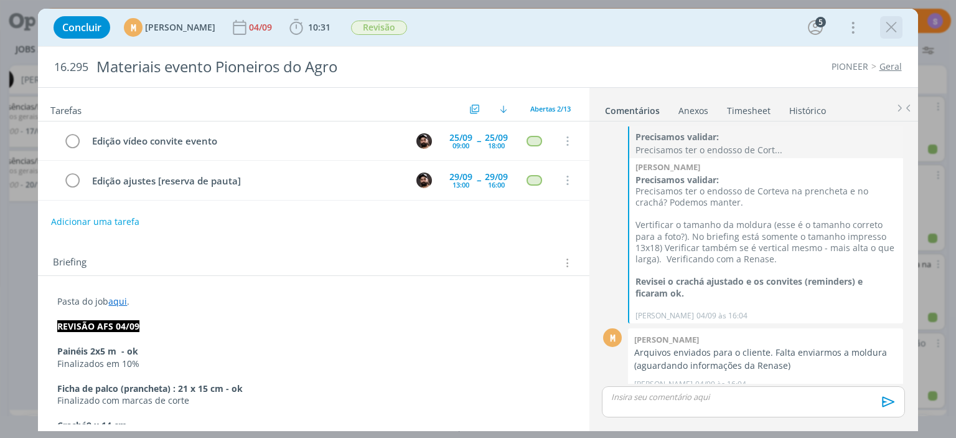
click at [893, 32] on icon "dialog" at bounding box center [891, 27] width 19 height 19
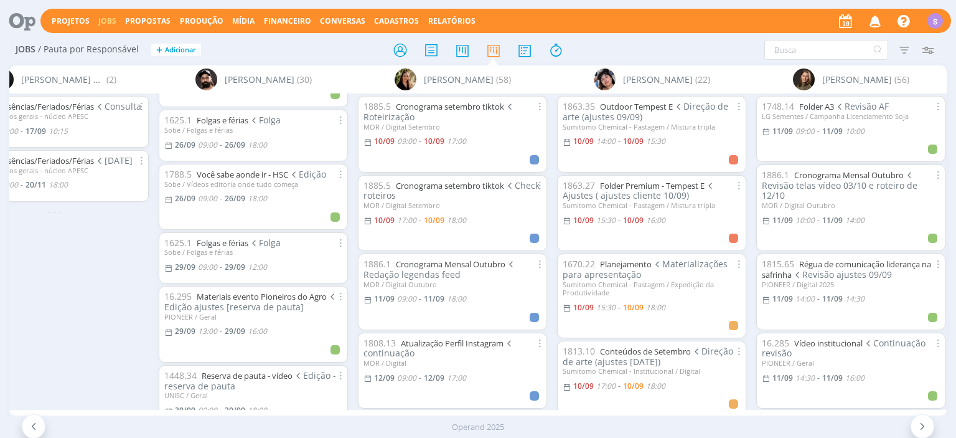
scroll to position [1290, 0]
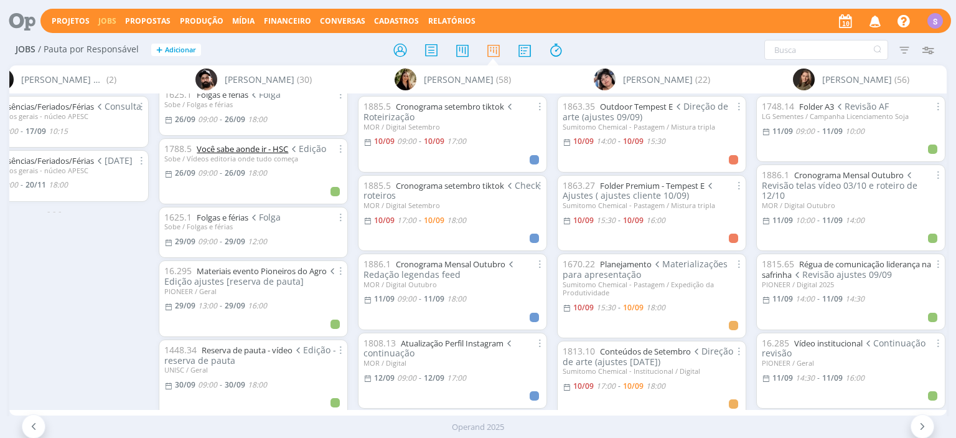
click at [268, 143] on link "Você sabe aonde ir - HSC" at bounding box center [242, 148] width 91 height 11
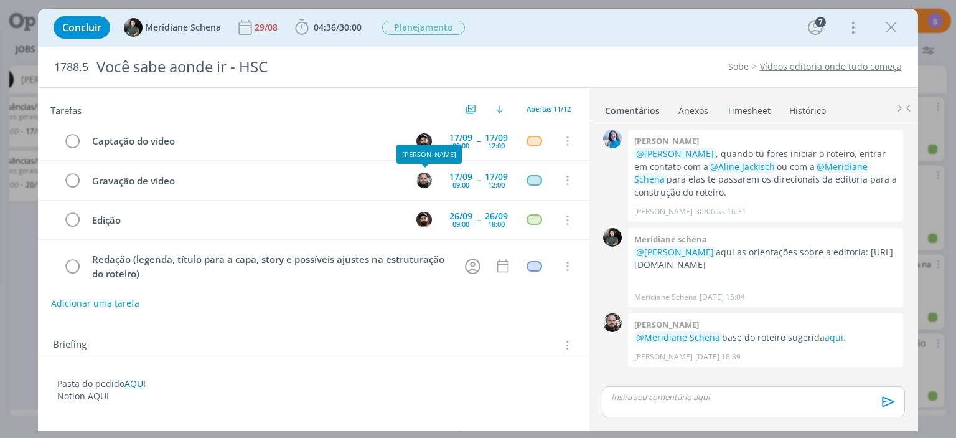
scroll to position [39, 0]
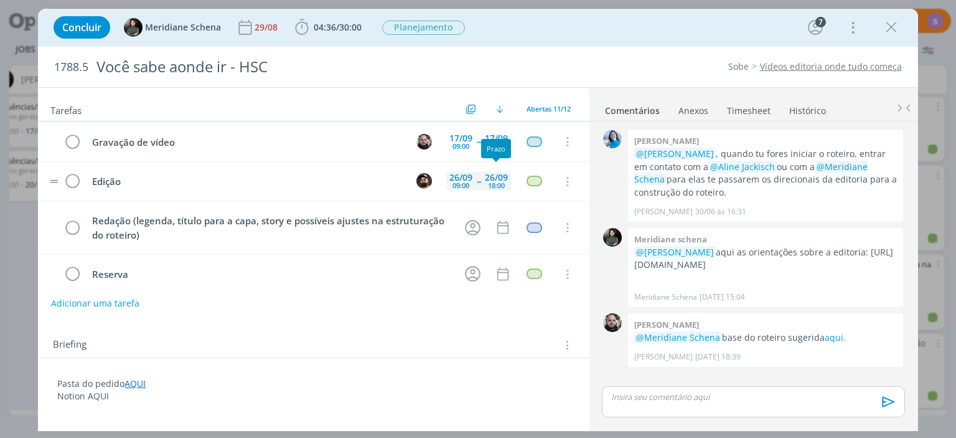
click at [491, 173] on div "26/09" at bounding box center [496, 177] width 23 height 9
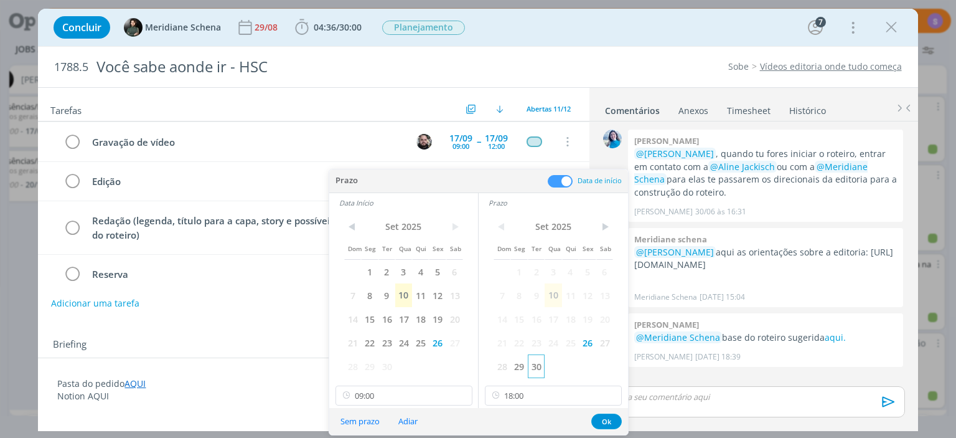
click at [536, 368] on span "30" at bounding box center [536, 366] width 17 height 24
click at [389, 367] on span "30" at bounding box center [386, 366] width 17 height 24
click at [605, 420] on button "Ok" at bounding box center [606, 421] width 30 height 16
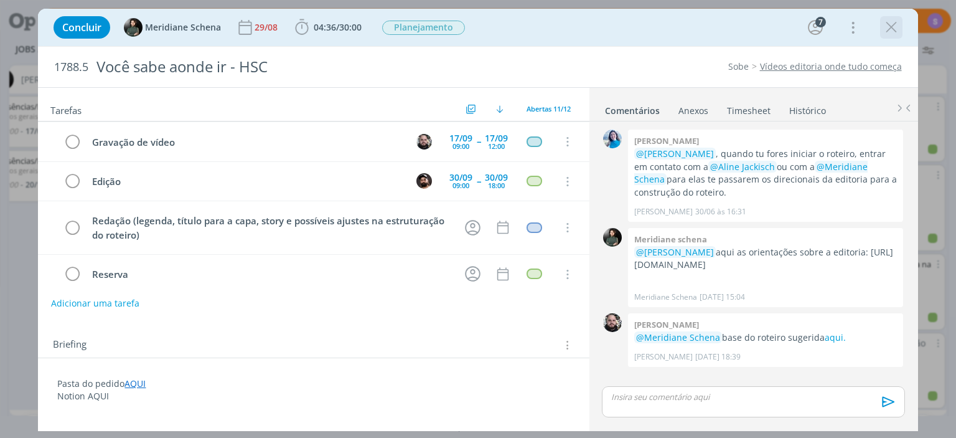
click at [890, 34] on icon "dialog" at bounding box center [891, 27] width 19 height 19
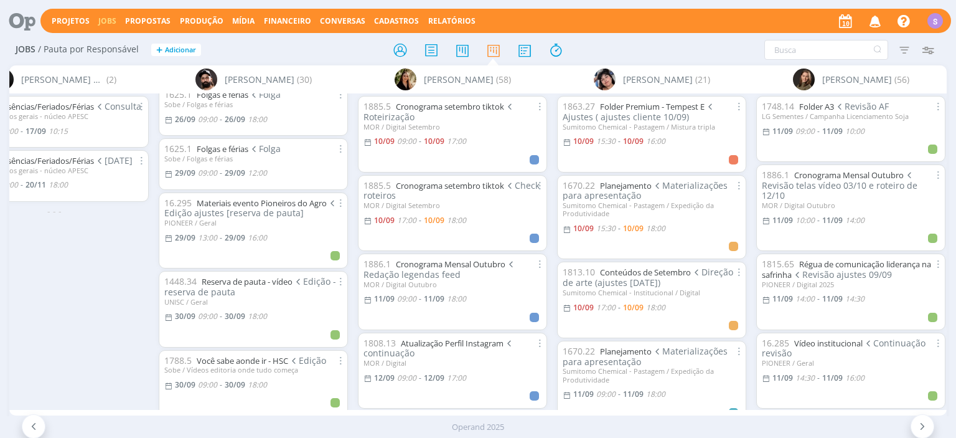
scroll to position [1362, 0]
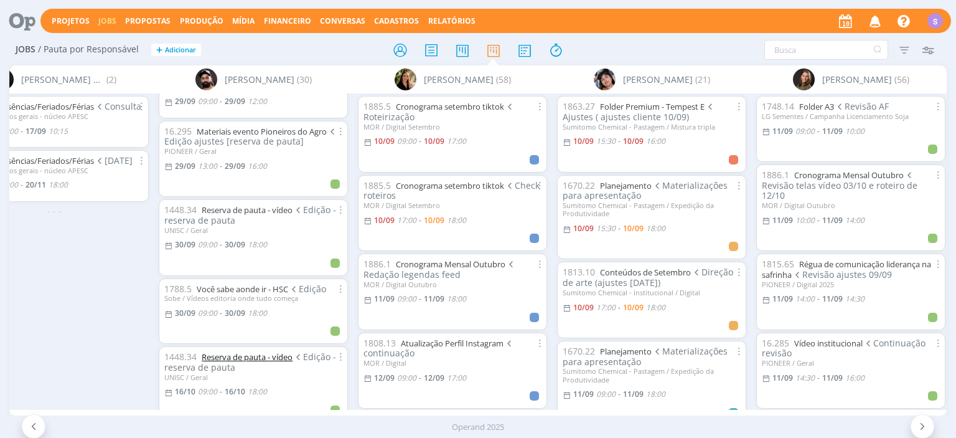
click at [250, 351] on link "Reserva de pauta - vídeo" at bounding box center [247, 356] width 91 height 11
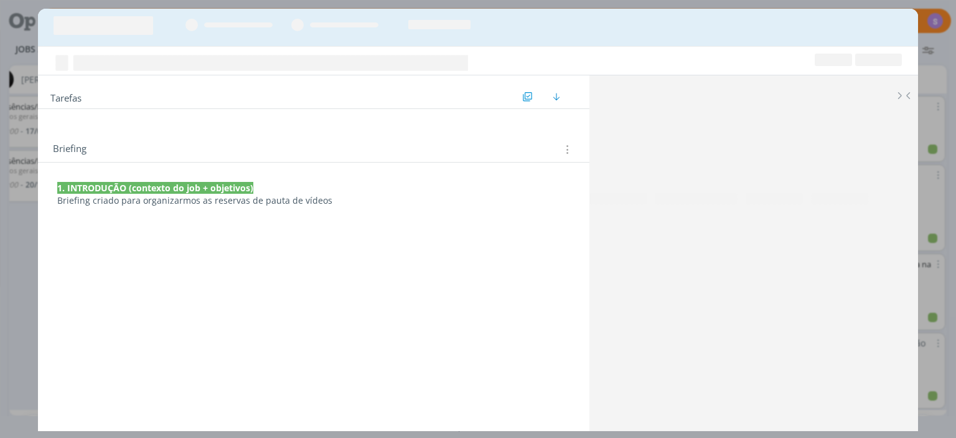
scroll to position [0, 259]
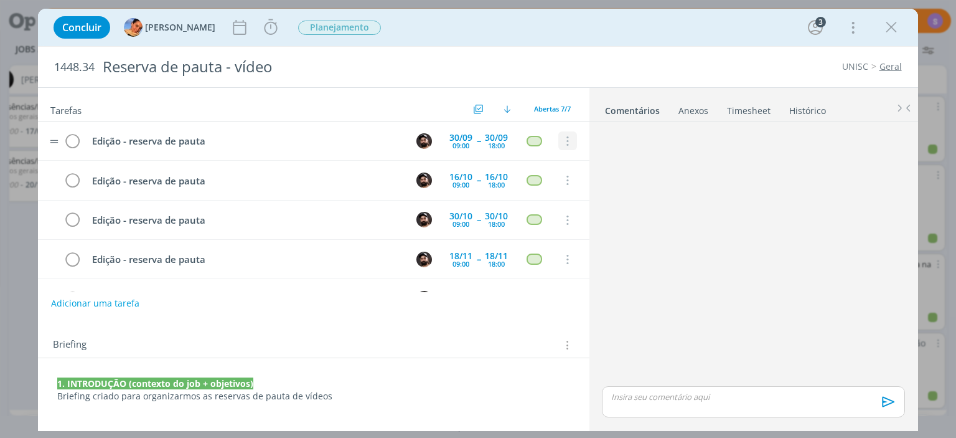
click at [571, 136] on icon "dialog" at bounding box center [567, 141] width 14 height 11
click at [517, 161] on link "Cancelar" at bounding box center [527, 162] width 98 height 20
click at [888, 31] on icon "dialog" at bounding box center [891, 27] width 19 height 19
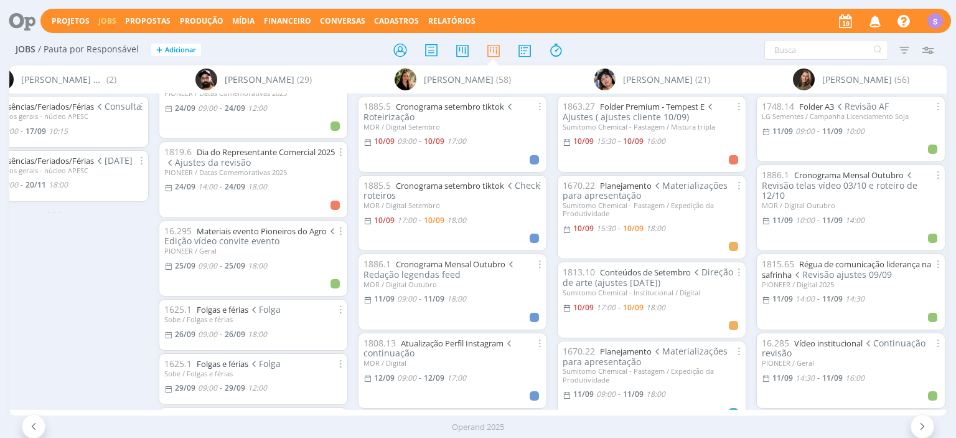
scroll to position [1003, 0]
